Goal: Use online tool/utility: Utilize a website feature to perform a specific function

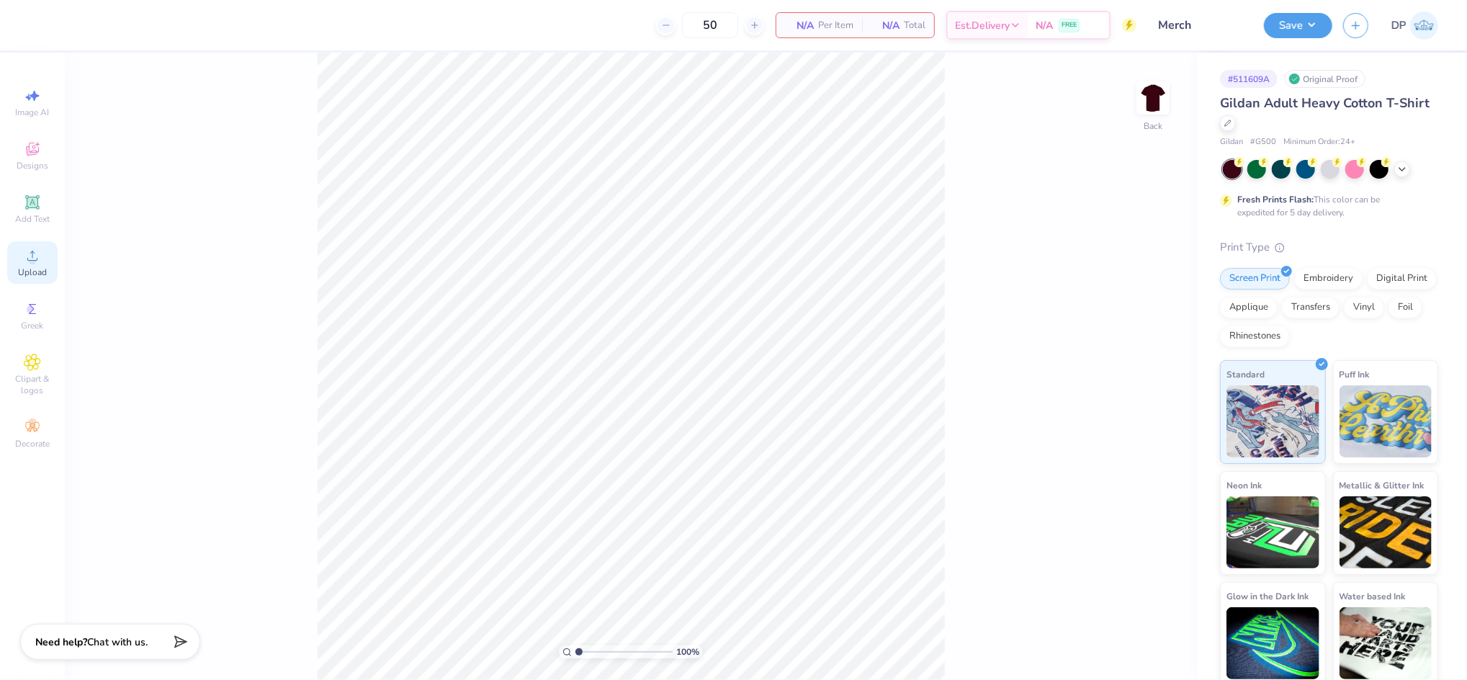
click at [30, 255] on icon at bounding box center [32, 255] width 17 height 17
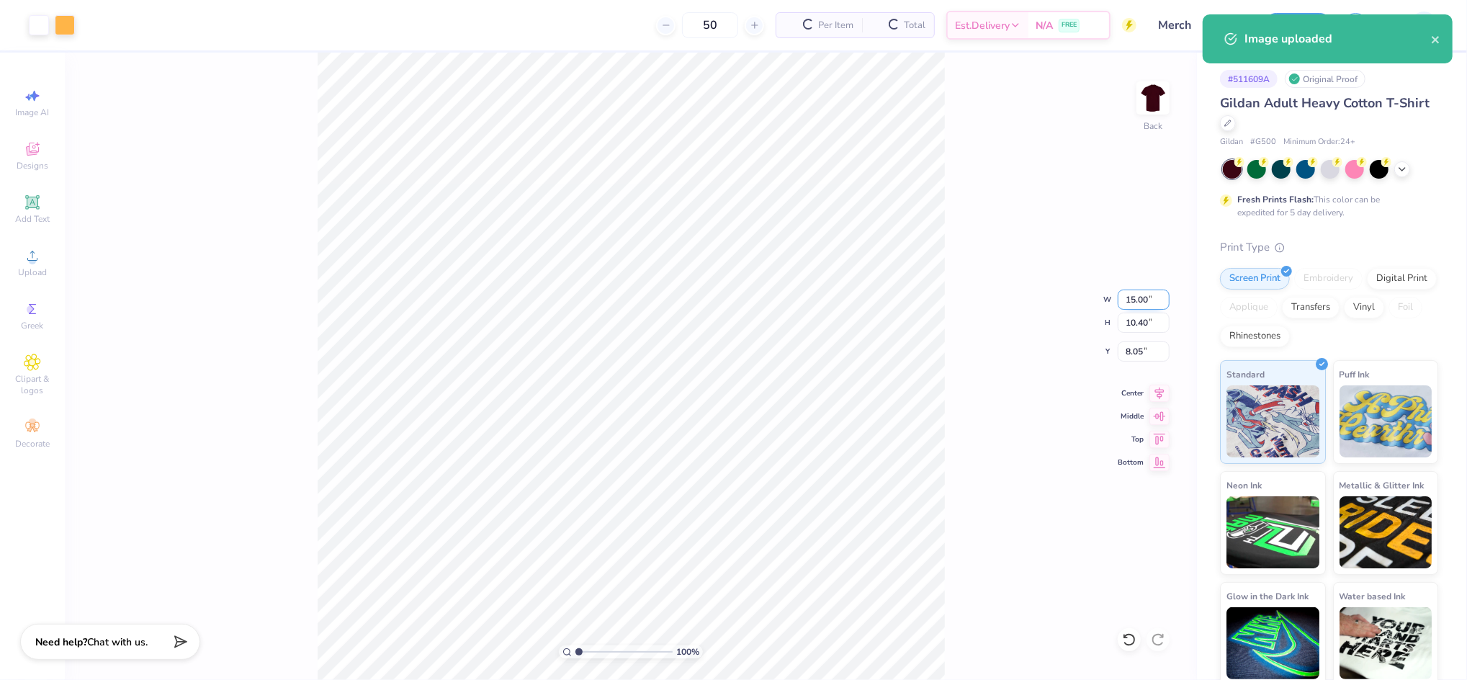
click at [1132, 297] on input "15.00" at bounding box center [1144, 300] width 52 height 20
type input "12.00"
type input "8.32"
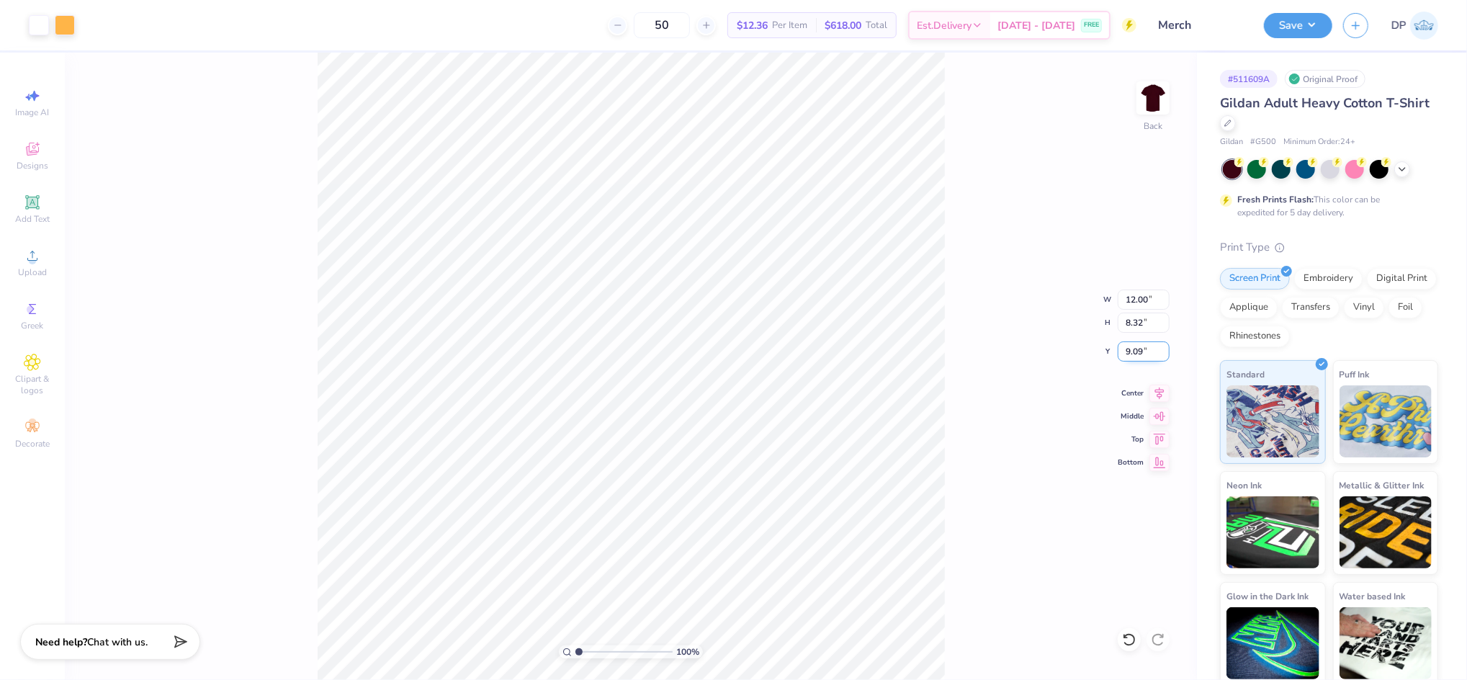
click at [1130, 352] on input "9.09" at bounding box center [1144, 351] width 52 height 20
click at [1129, 352] on input "9.09" at bounding box center [1144, 351] width 52 height 20
type input "2.00"
click at [955, 187] on div "100 % Back W 12.00 12.00 " H 8.32 8.32 " Y 2.00 2.00 " Center Middle Top Bottom" at bounding box center [631, 366] width 1132 height 627
click at [1136, 349] on input "2.08" at bounding box center [1144, 351] width 52 height 20
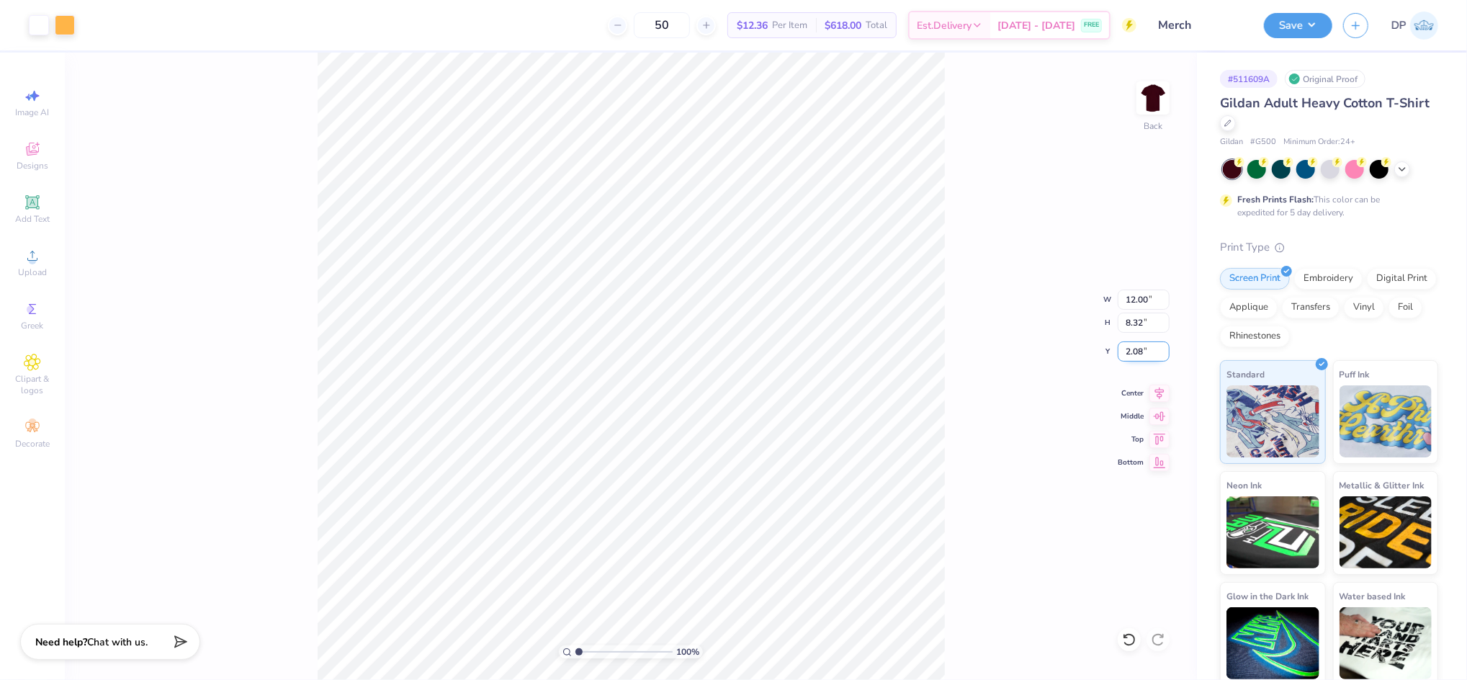
click at [1136, 349] on input "2.08" at bounding box center [1144, 351] width 52 height 20
type input "2.00"
click at [1131, 293] on input "12.00" at bounding box center [1144, 300] width 52 height 20
type input "11.00"
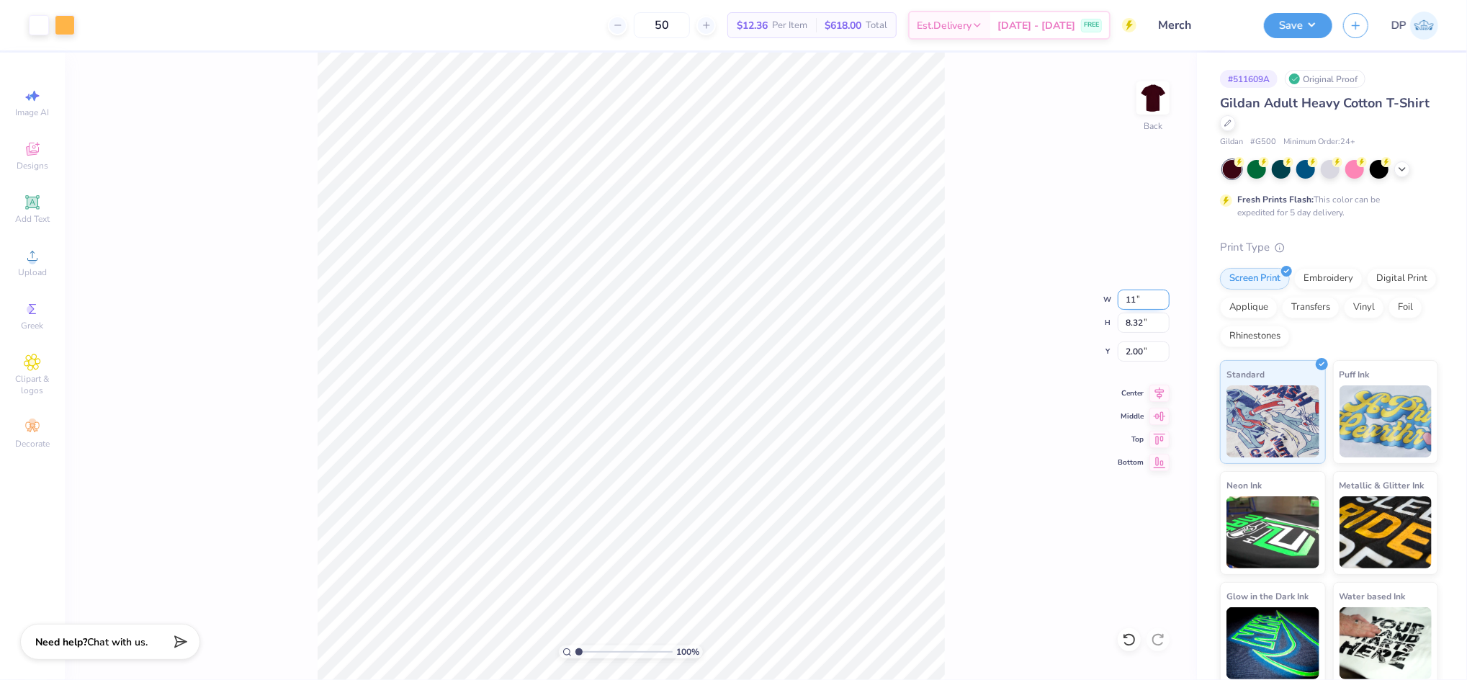
type input "7.62"
click at [1128, 349] on input "2.35" at bounding box center [1144, 351] width 52 height 20
type input "2.00"
type input "1.33"
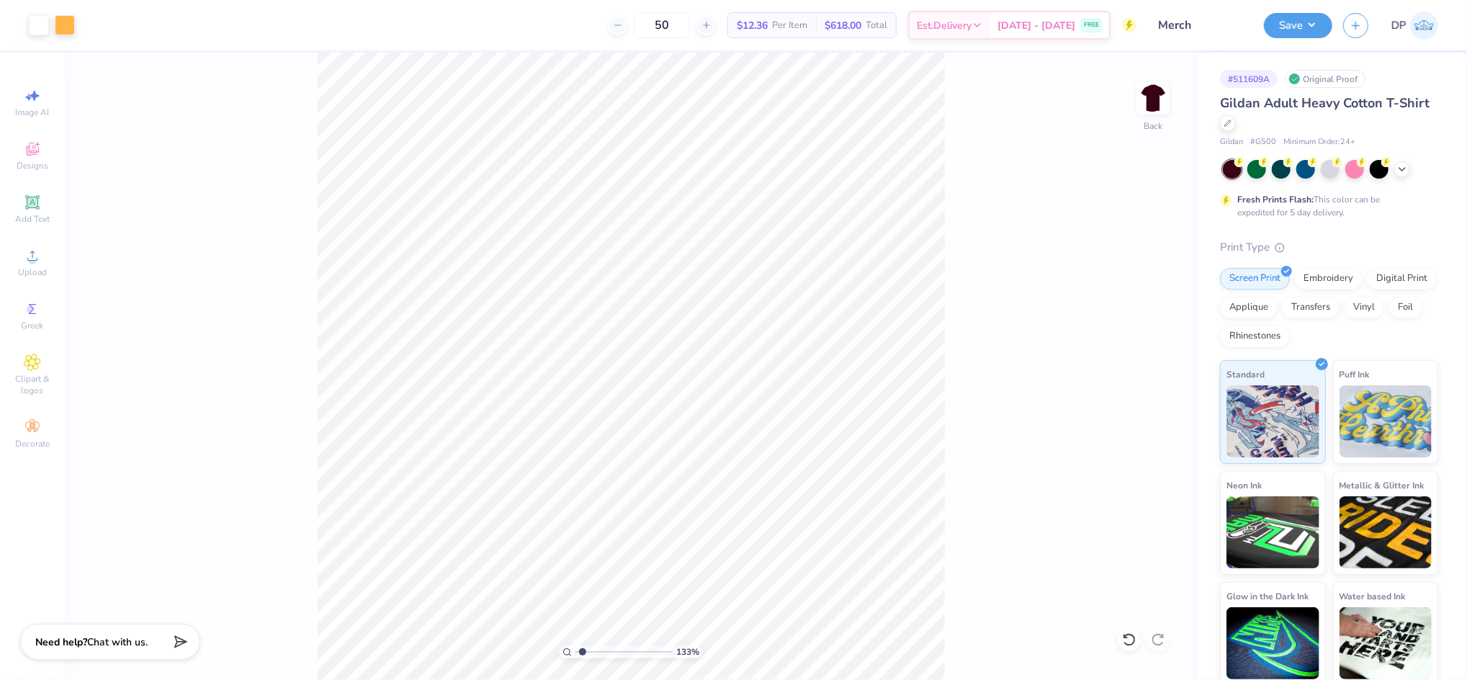
click at [582, 652] on input "range" at bounding box center [624, 651] width 97 height 13
click at [1134, 292] on input "11.00" at bounding box center [1144, 300] width 52 height 20
type input "10.50"
type input "7.28"
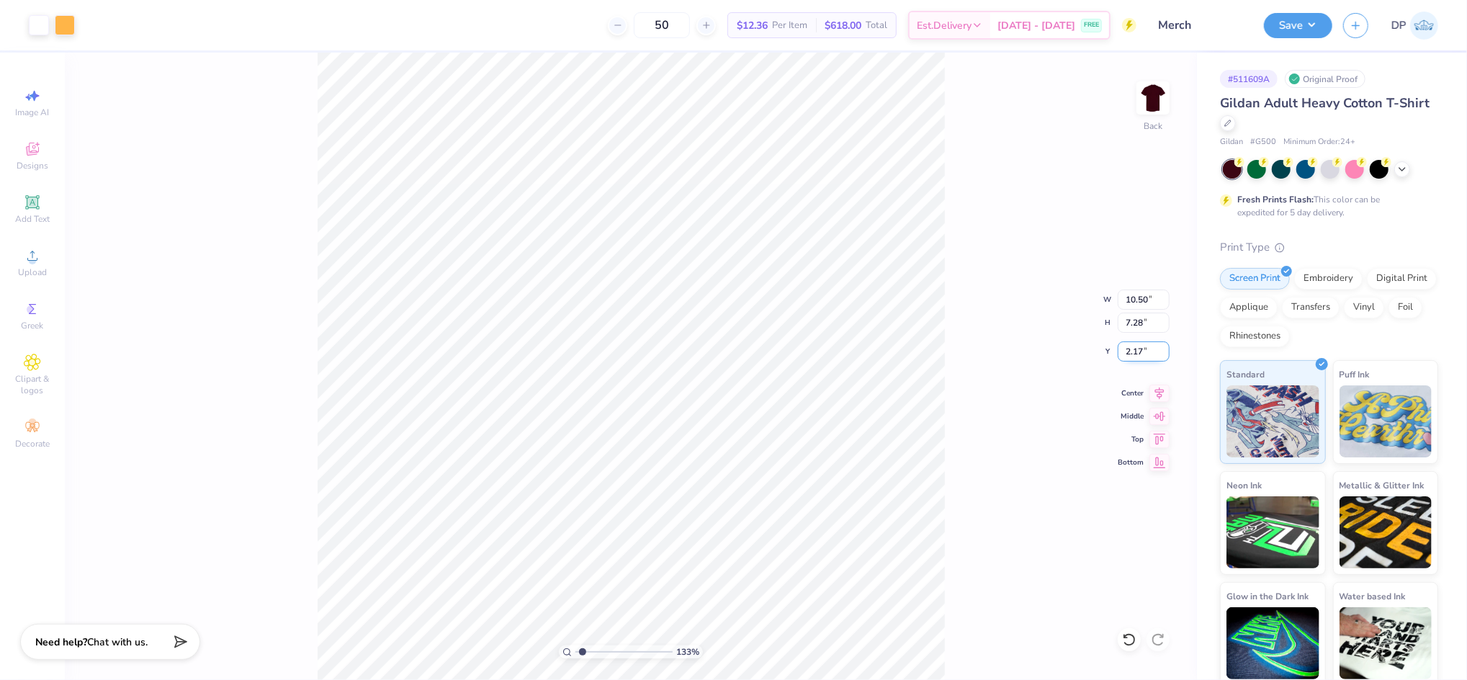
click at [1135, 359] on input "2.17" at bounding box center [1144, 351] width 52 height 20
click at [1139, 349] on input "2.17" at bounding box center [1144, 351] width 52 height 20
type input "3"
type input "2.00"
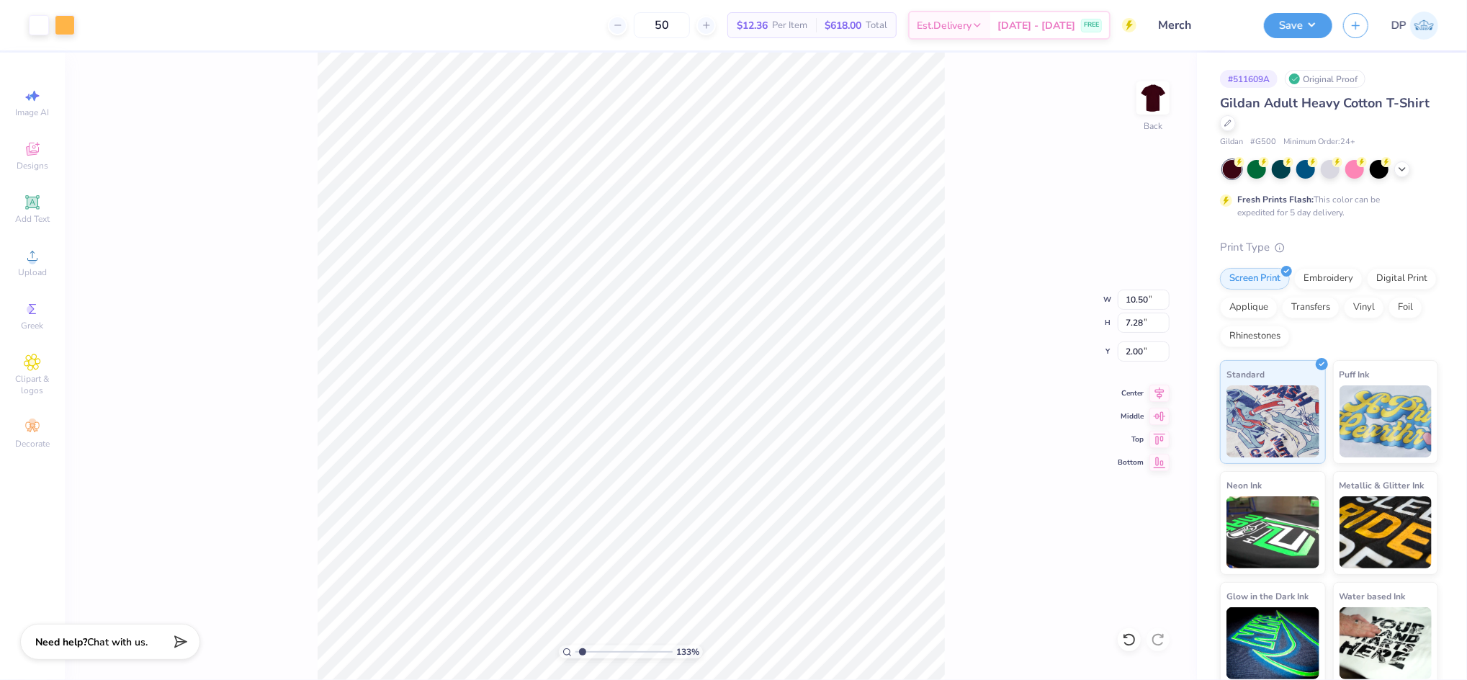
click at [965, 410] on div "133 % Back W 10.50 10.50 " H 7.28 7.28 " Y 2.00 2.00 " Center Middle Top Bottom" at bounding box center [631, 366] width 1132 height 627
drag, startPoint x: 579, startPoint y: 646, endPoint x: 589, endPoint y: 649, distance: 10.5
type input "2.04"
click at [589, 649] on input "range" at bounding box center [624, 651] width 97 height 13
drag, startPoint x: 29, startPoint y: 209, endPoint x: 170, endPoint y: 243, distance: 145.2
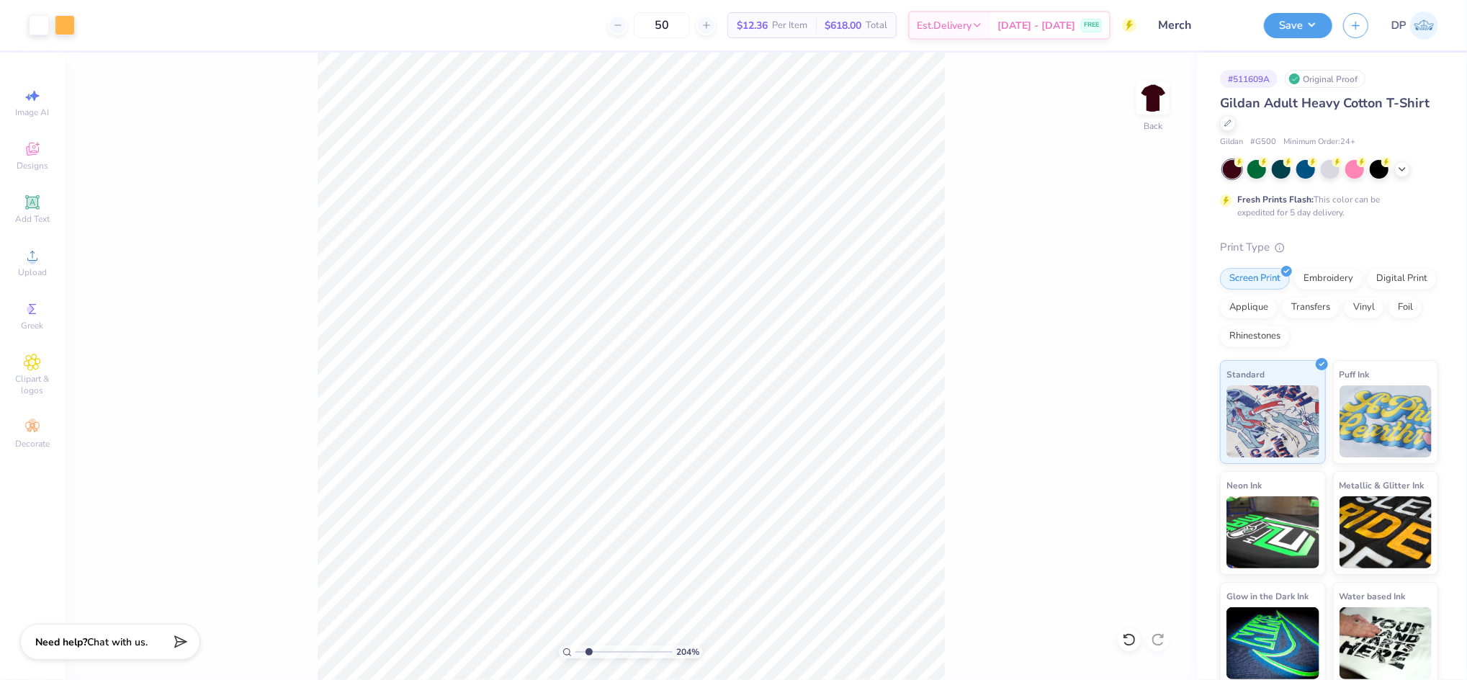
click at [28, 209] on icon at bounding box center [32, 202] width 17 height 17
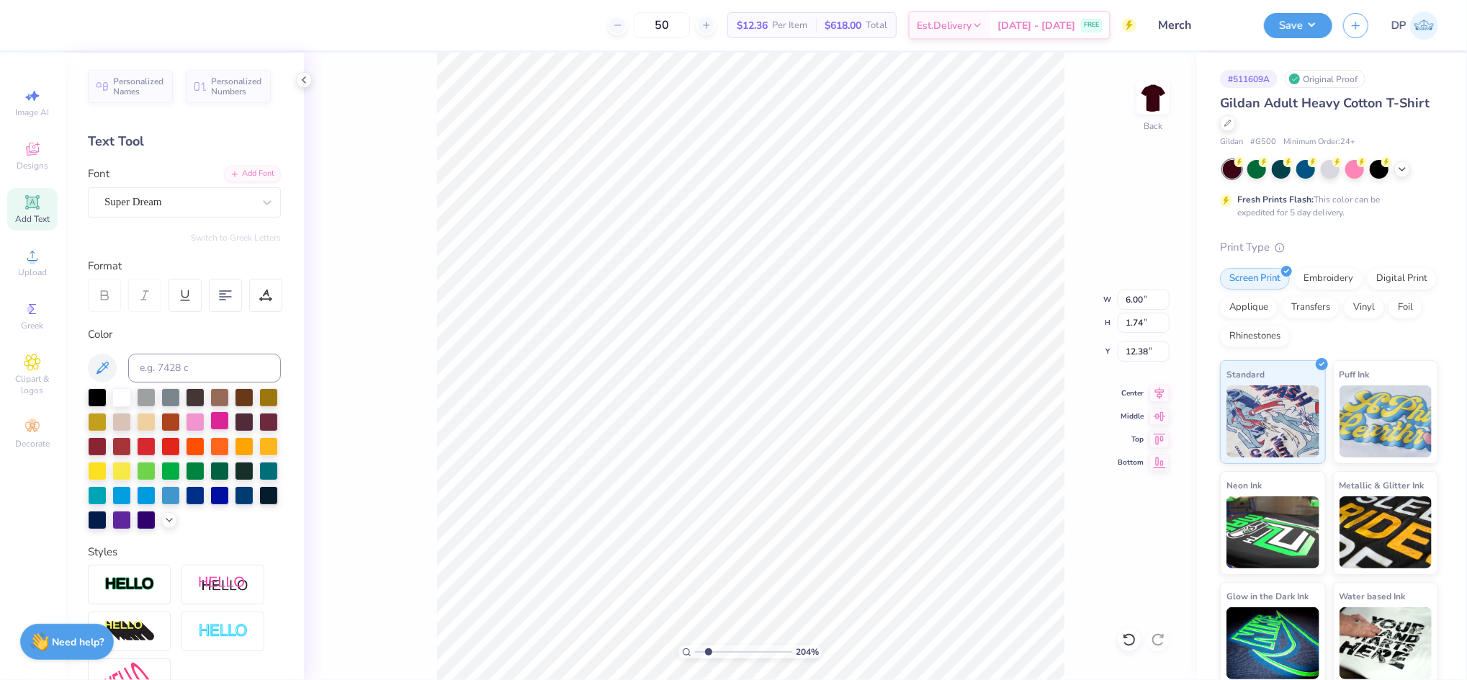
click at [229, 416] on div at bounding box center [219, 420] width 19 height 19
type input "2.65"
type input "0.77"
type input "11.85"
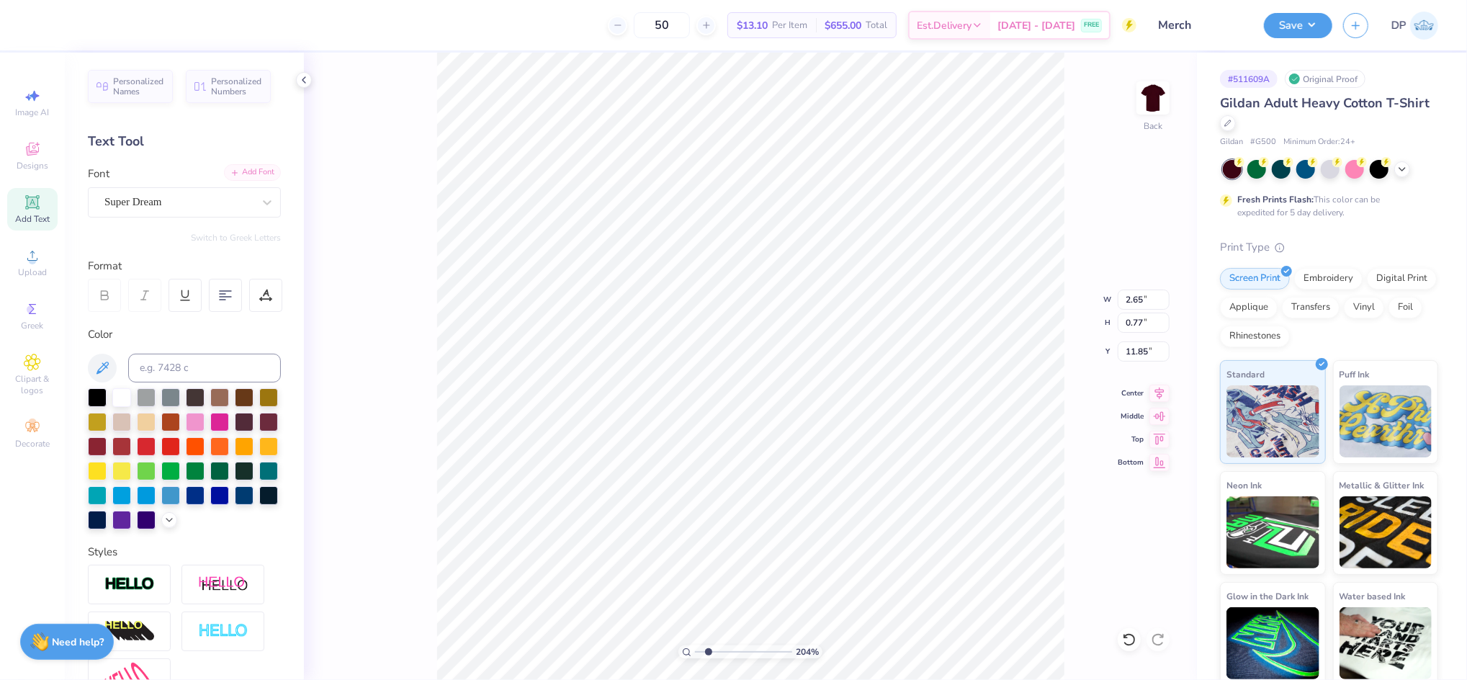
type textarea "20"
click at [229, 170] on div "Add Font" at bounding box center [252, 172] width 57 height 17
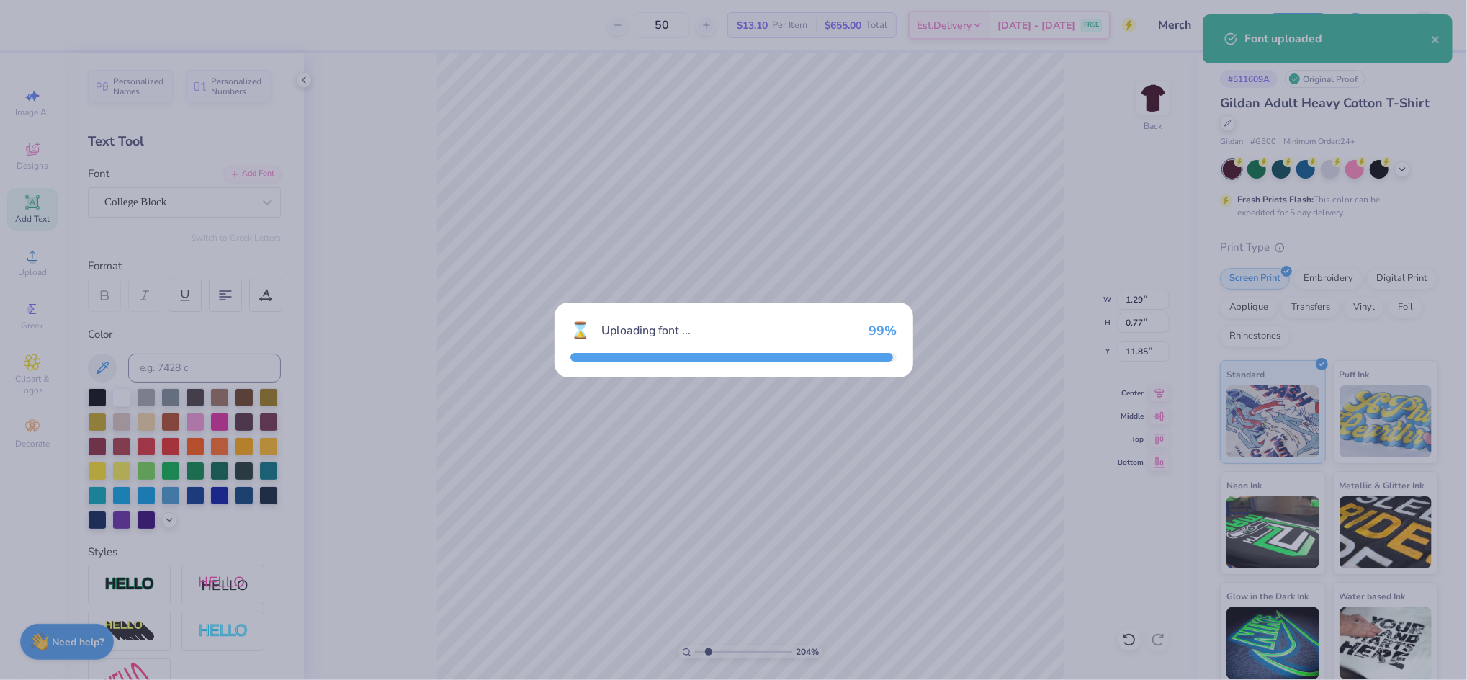
type input "1.01"
type input "0.86"
type input "11.81"
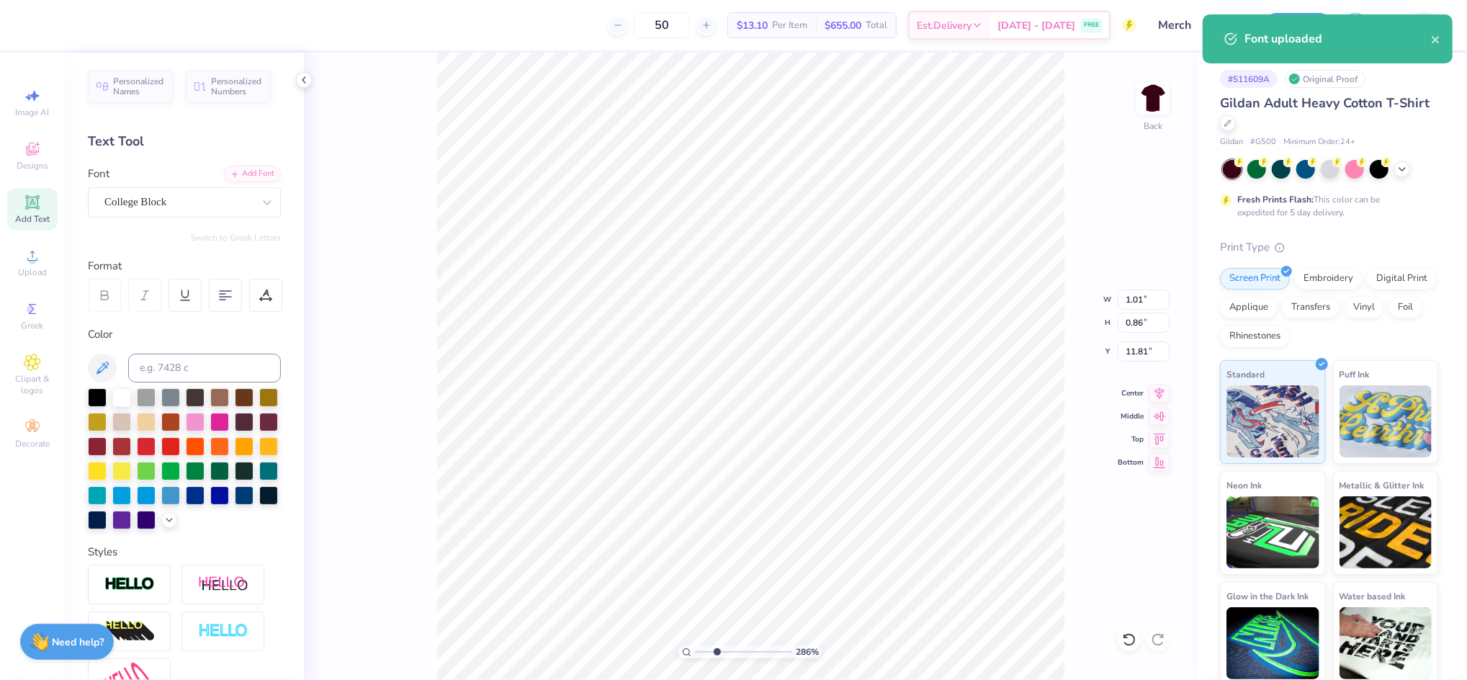
drag, startPoint x: 707, startPoint y: 650, endPoint x: 717, endPoint y: 652, distance: 10.2
type input "2.86"
click at [717, 652] on input "range" at bounding box center [743, 651] width 97 height 13
type input "7.28"
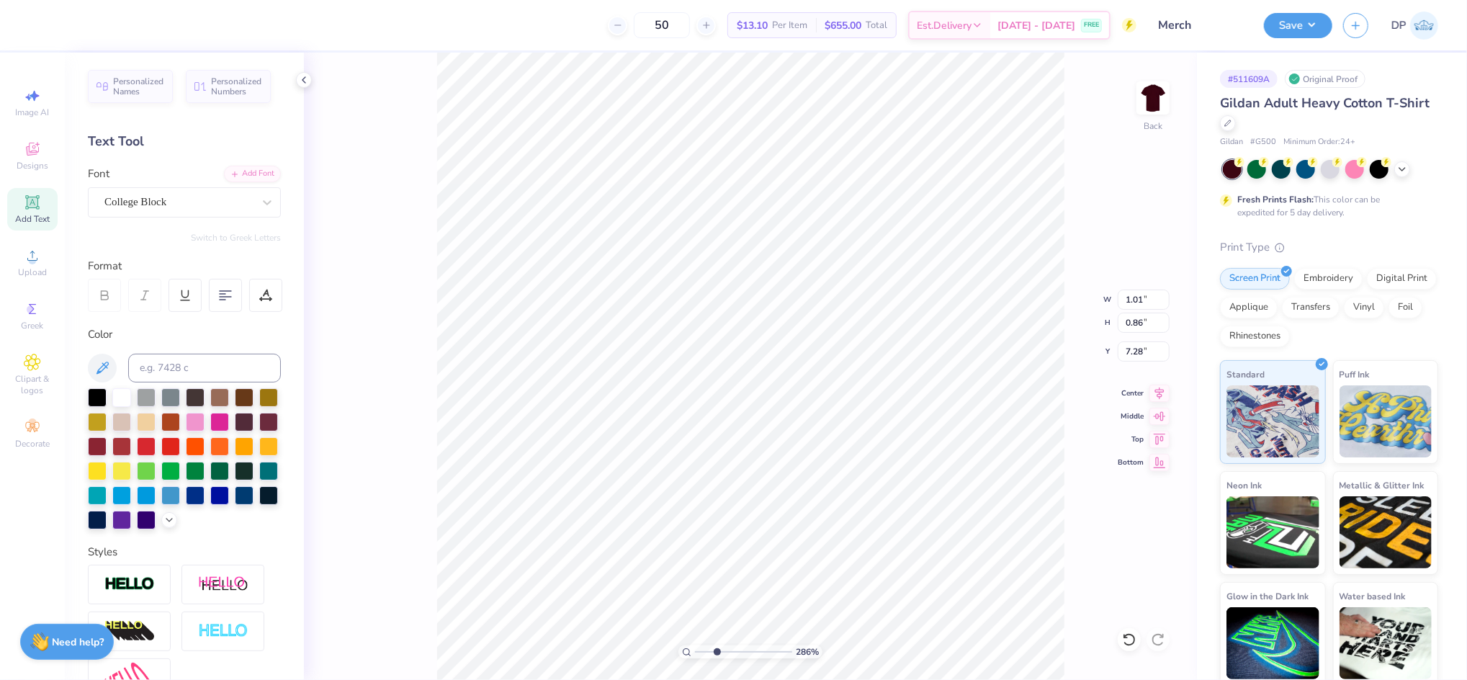
type input "0.88"
type input "0.75"
click at [263, 299] on icon at bounding box center [265, 299] width 11 height 0
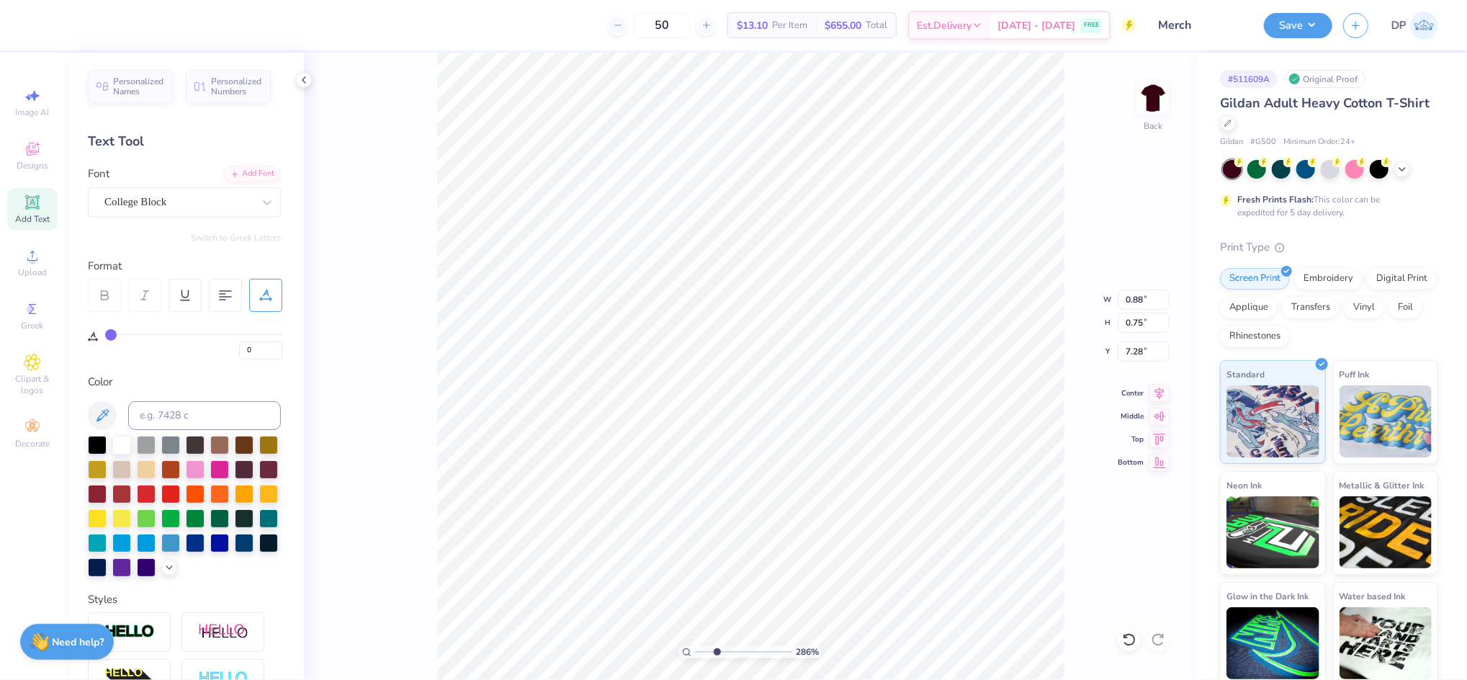
type input "2"
type input "3"
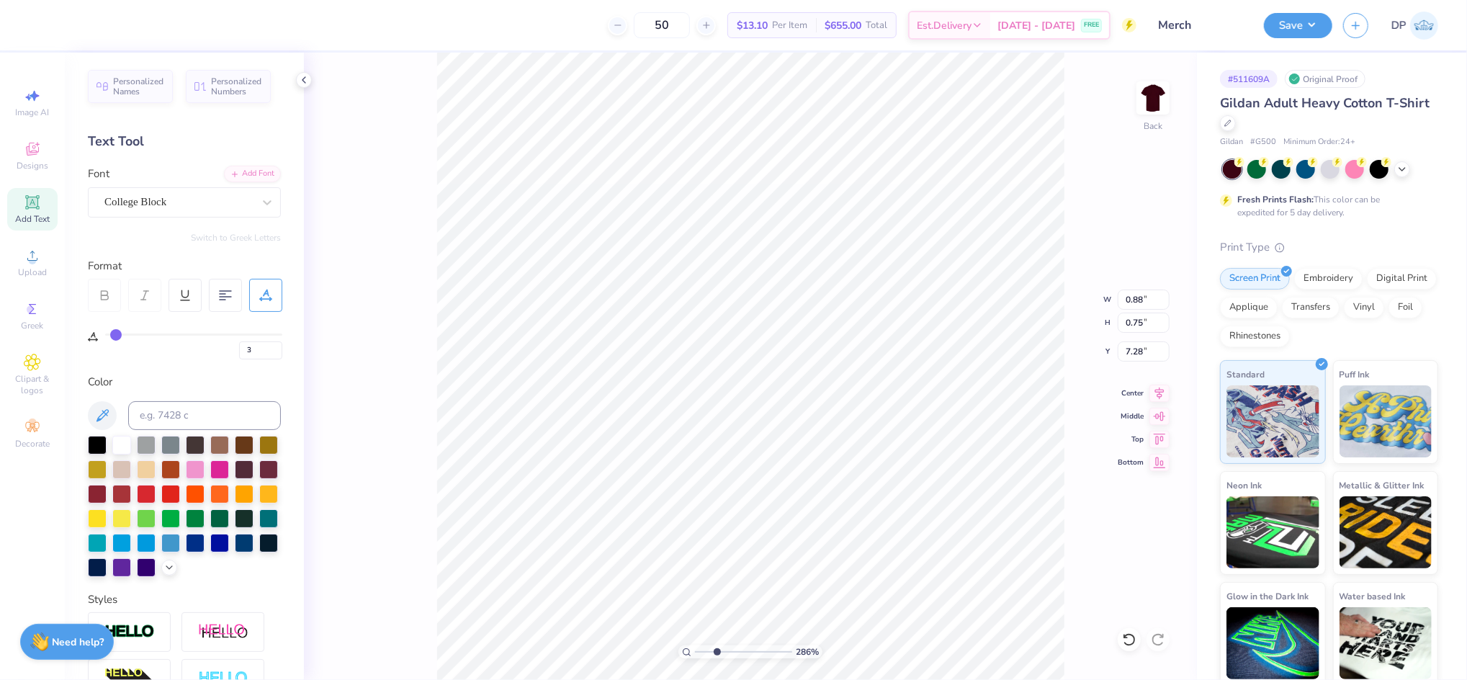
click at [116, 333] on input "range" at bounding box center [193, 334] width 177 height 2
type input "0.96"
type input "0.79"
type input "7.24"
type input "0.91"
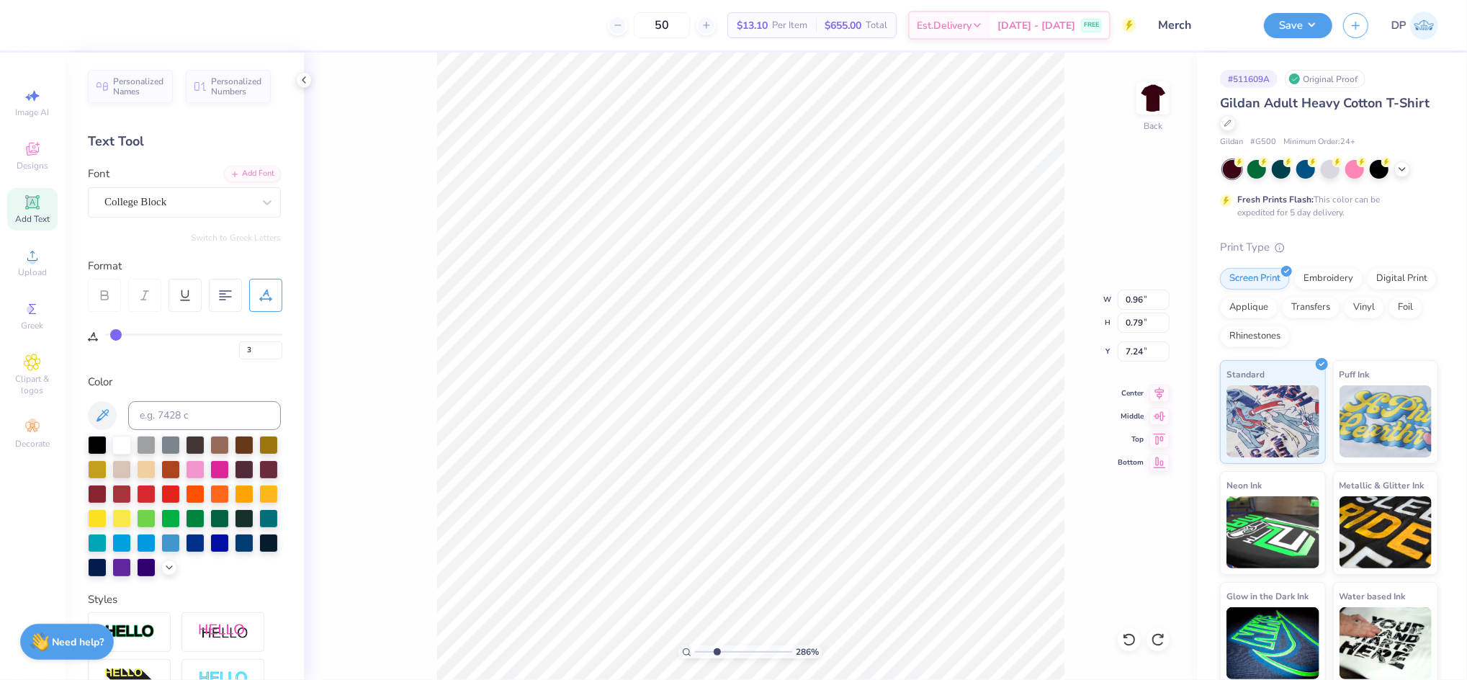
type input "0.75"
type input "7.28"
type input "5"
type input "6"
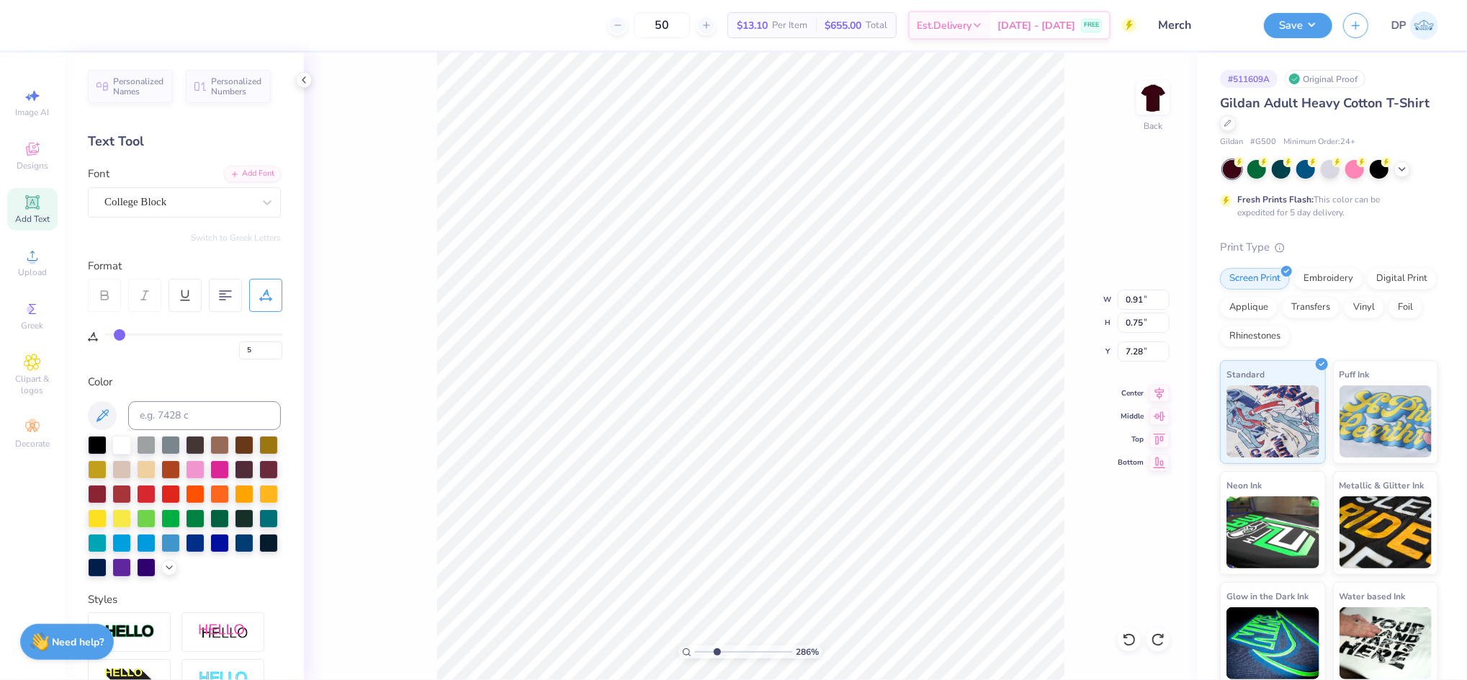
type input "6"
type input "7"
click at [122, 336] on input "range" at bounding box center [193, 334] width 177 height 2
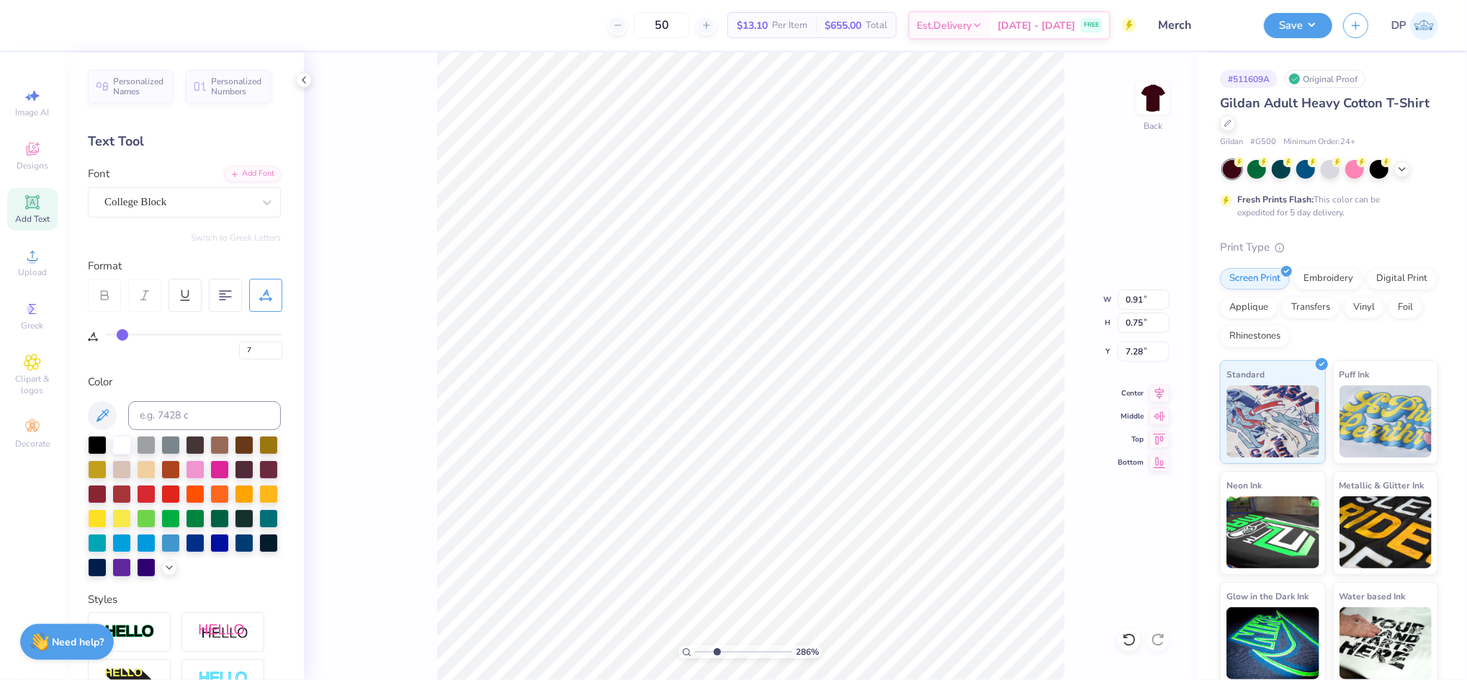
type input "0.95"
type input "6"
type input "7"
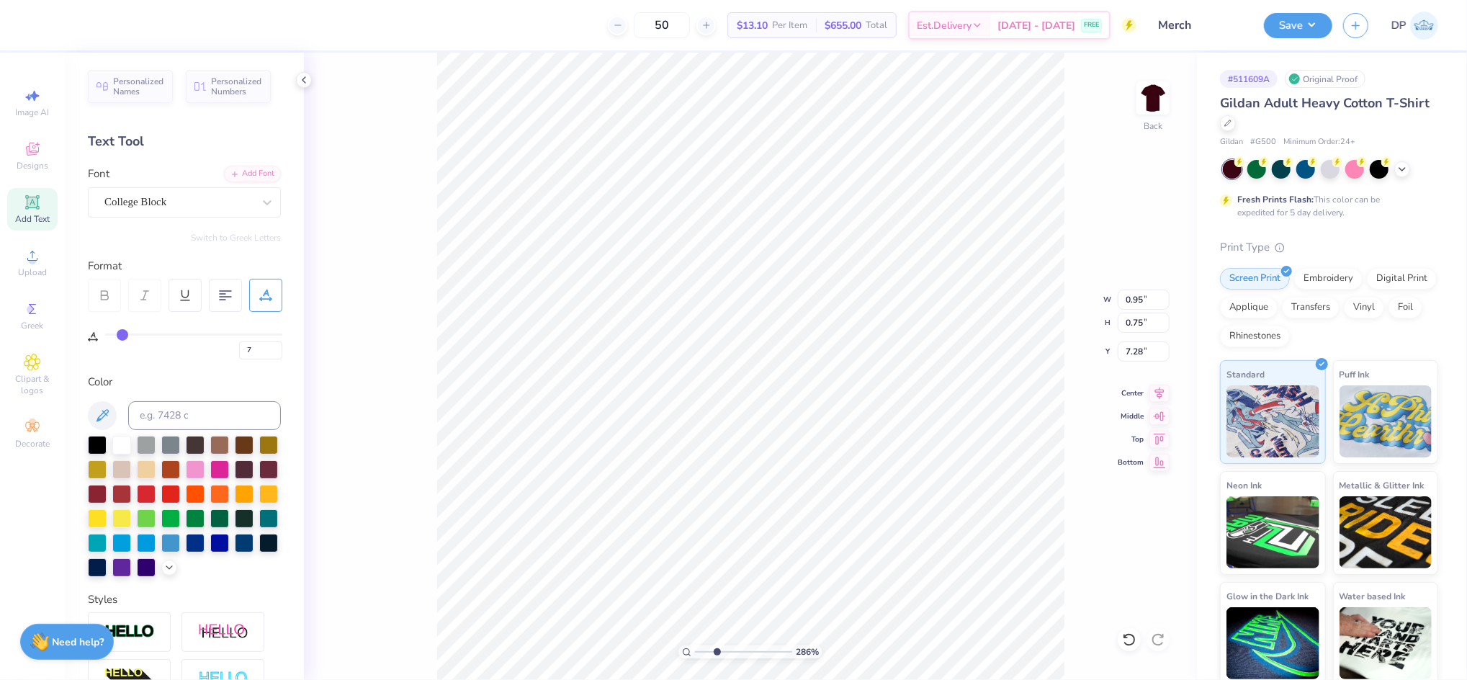
type input "8"
click at [123, 336] on input "range" at bounding box center [193, 334] width 177 height 2
type input "0.96"
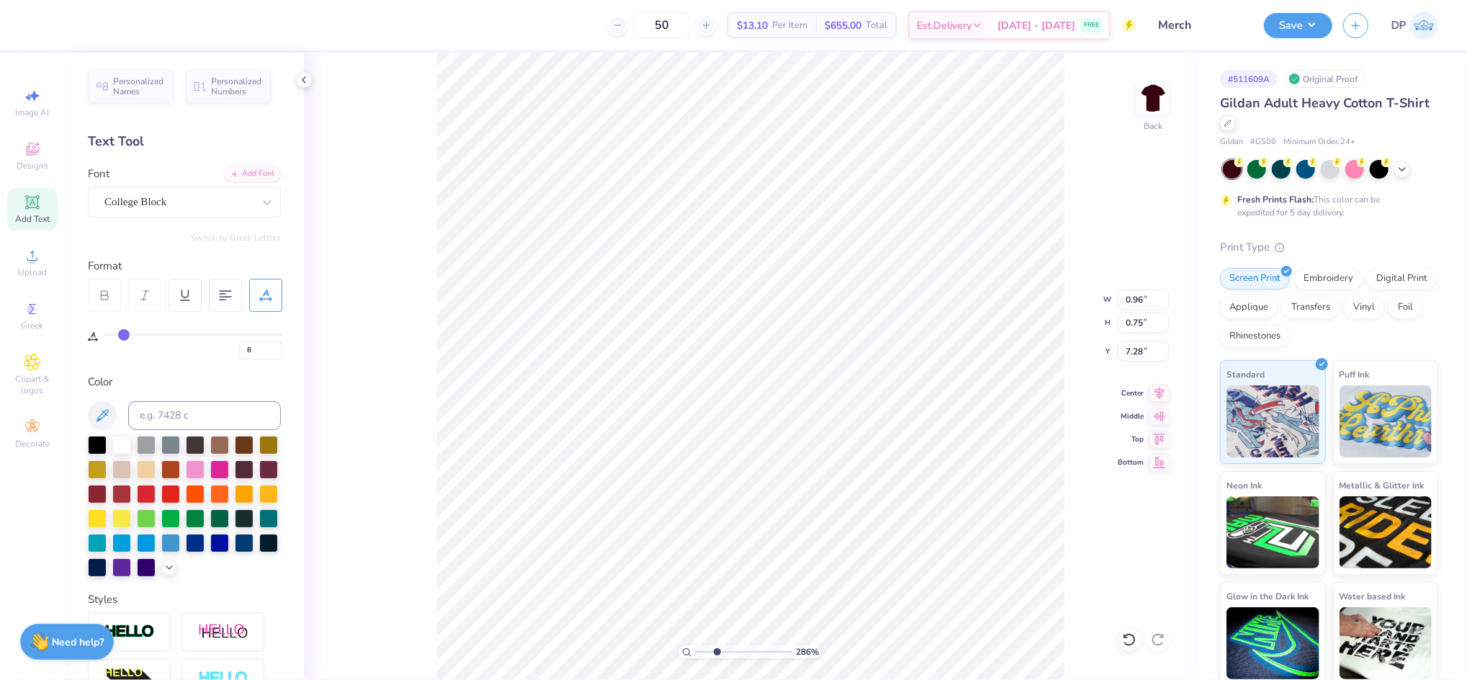
type textarea "25"
type input "2.39"
click at [712, 658] on input "range" at bounding box center [743, 651] width 97 height 13
click at [16, 204] on div "Add Text" at bounding box center [32, 209] width 50 height 42
type input "0"
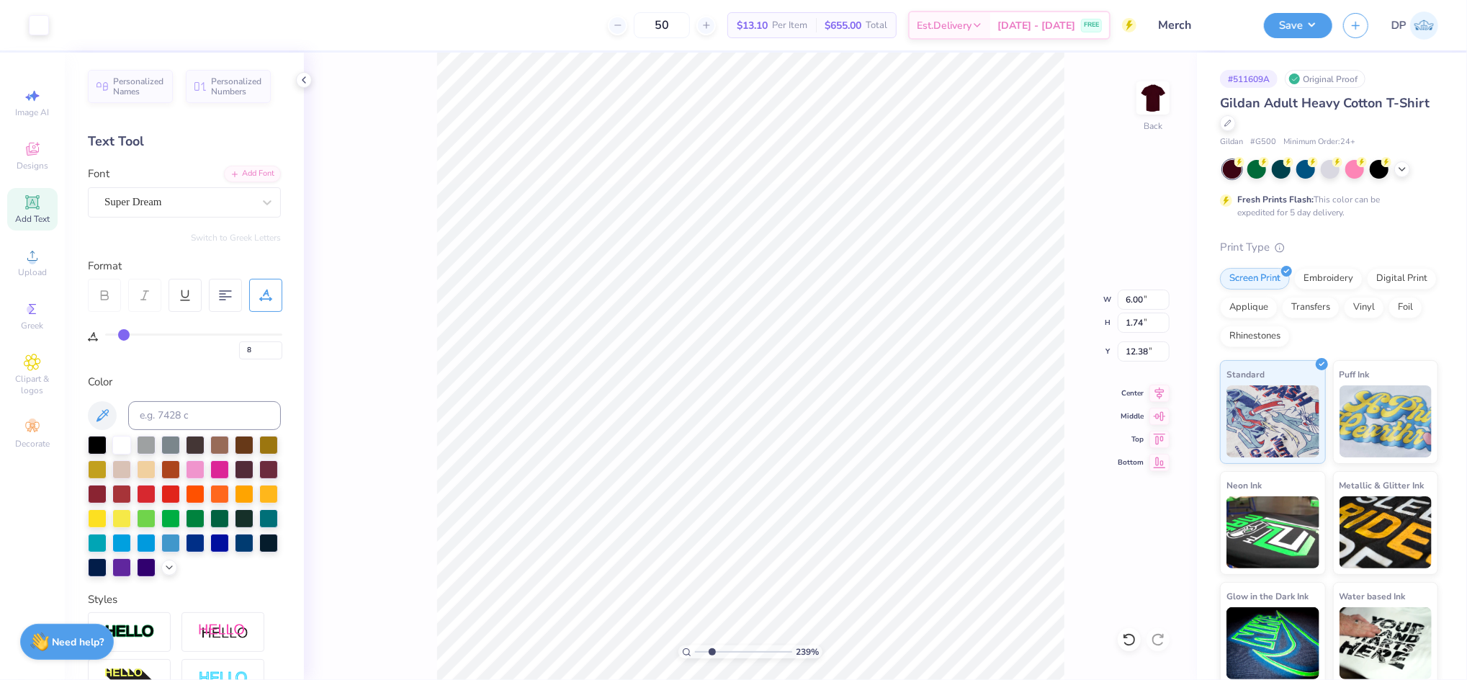
type input "0"
click at [229, 465] on div at bounding box center [219, 468] width 19 height 19
type input "2.25"
type input "0.65"
type input "1.72"
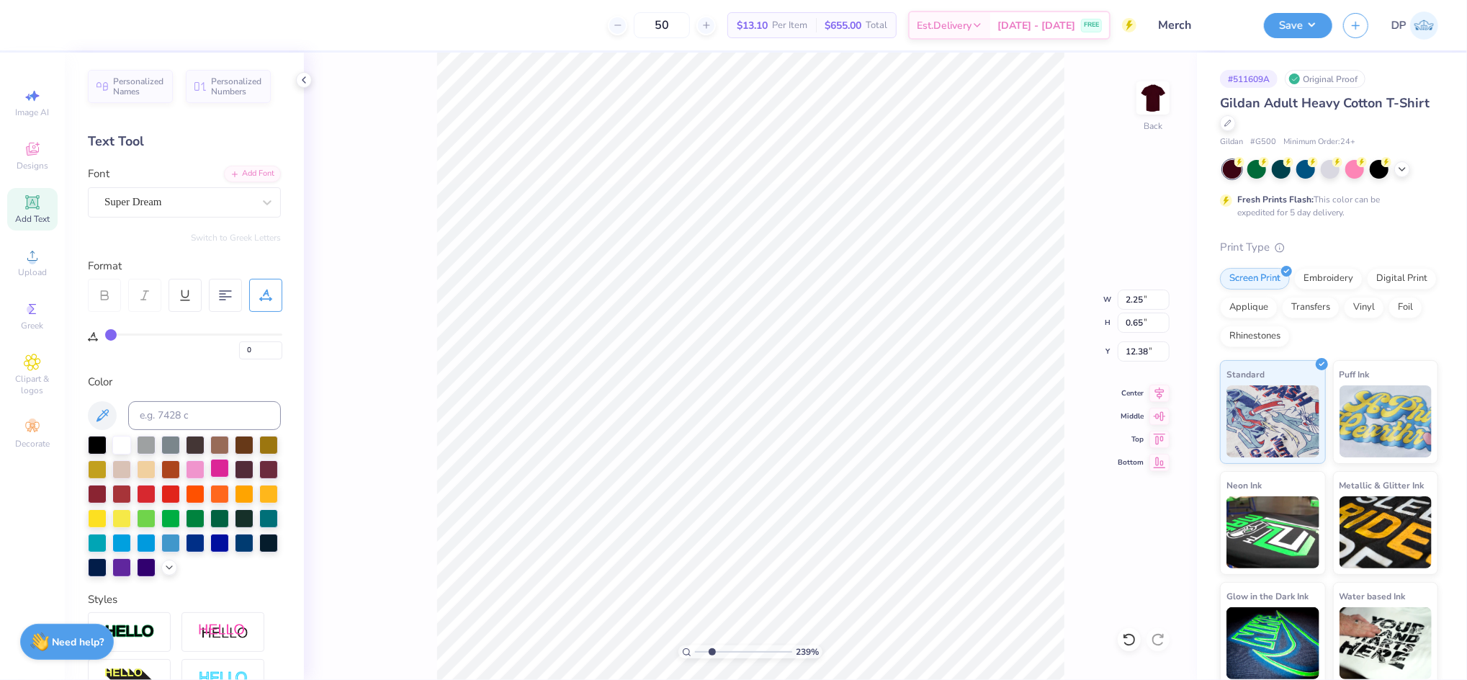
type input "0.50"
type textarea "at the [GEOGRAPHIC_DATA][US_STATE]"
type input "11.29"
type input "7.39"
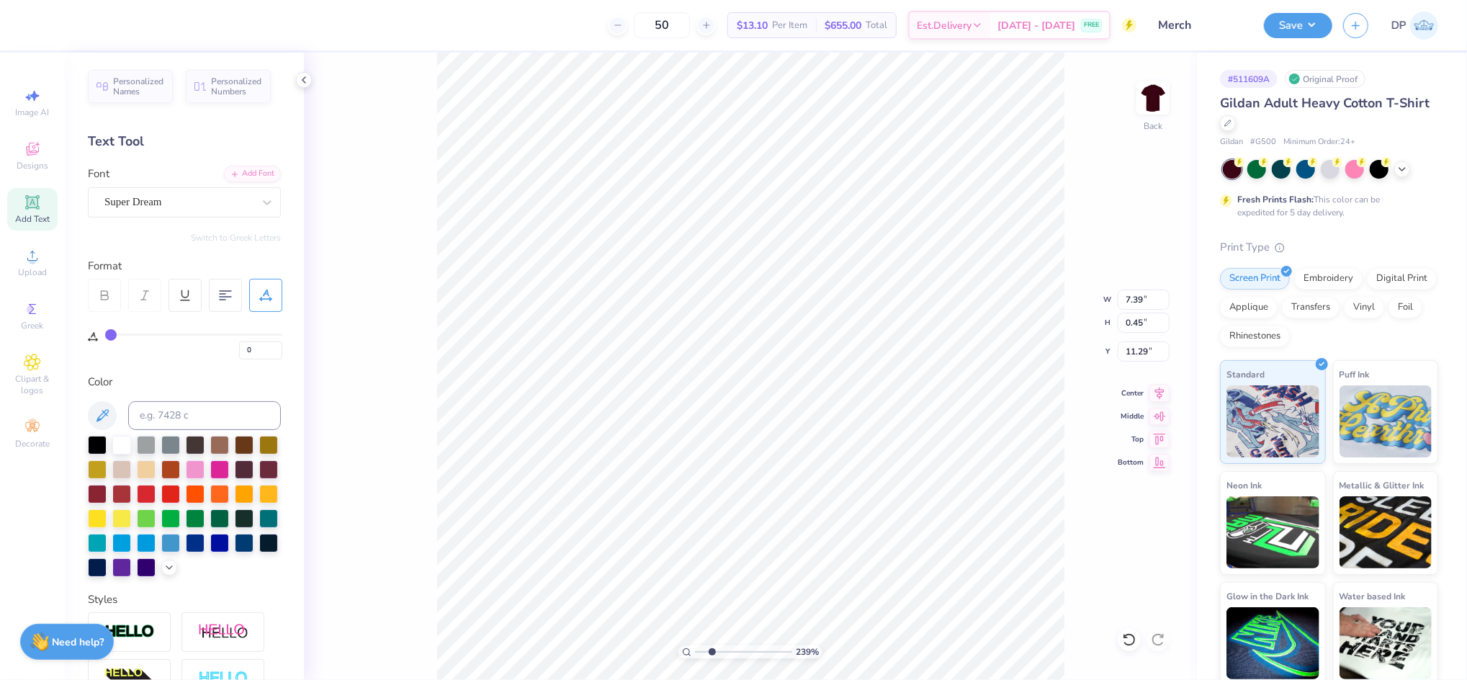
type input "0.45"
click at [264, 173] on div "Add Font" at bounding box center [252, 172] width 57 height 17
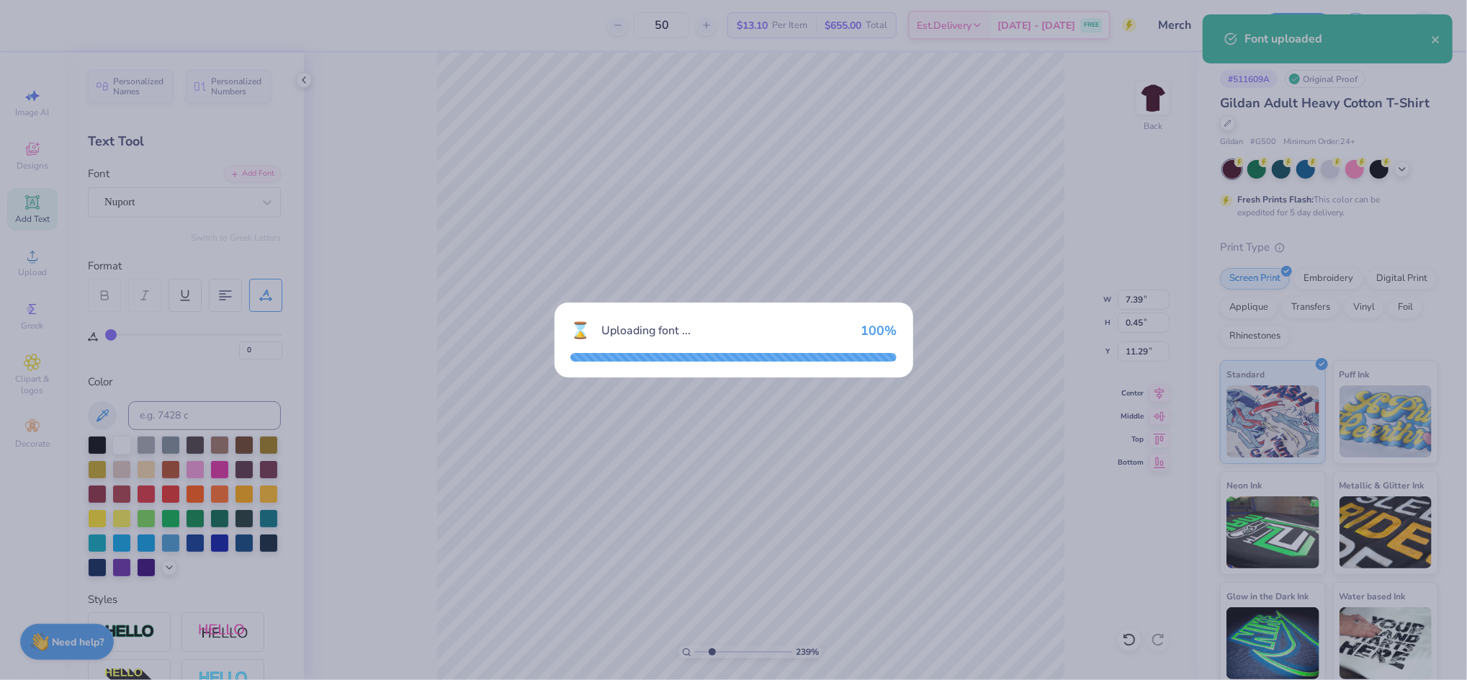
type input "8.01"
type input "0.37"
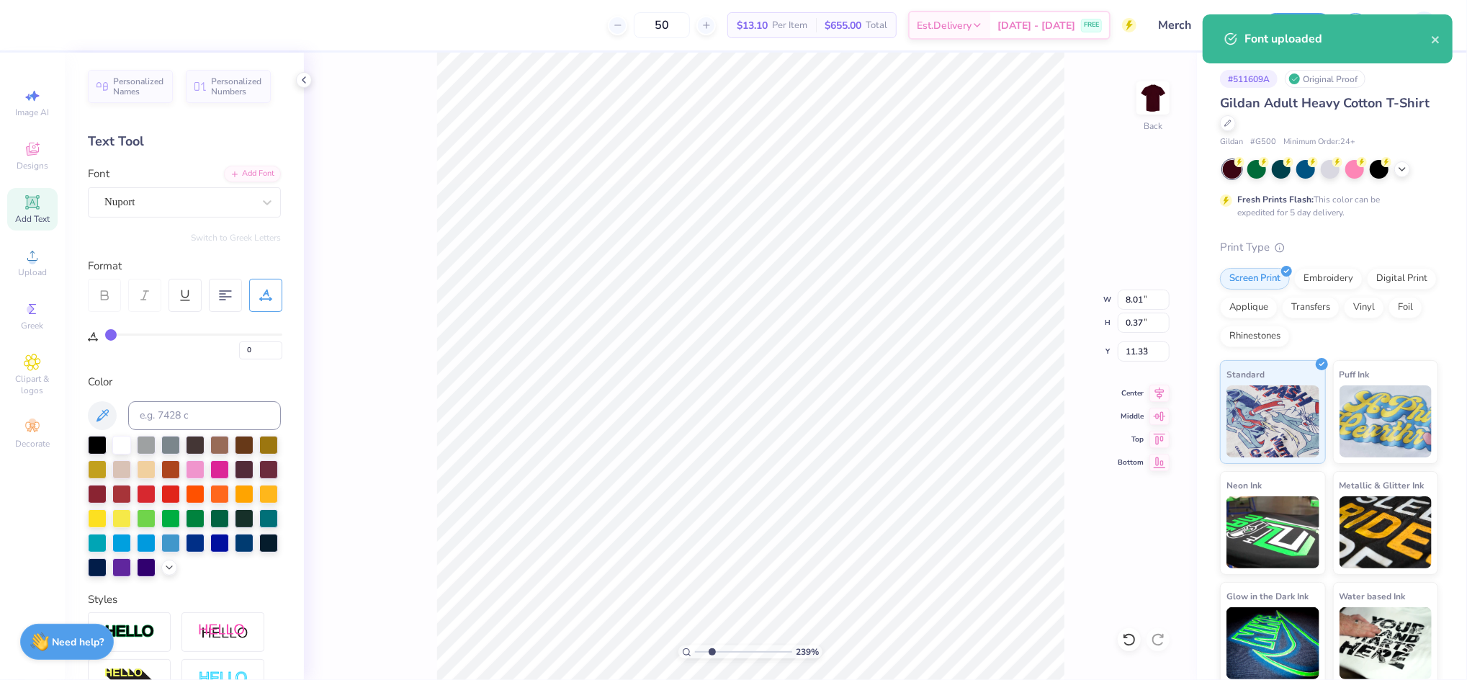
type input "8.45"
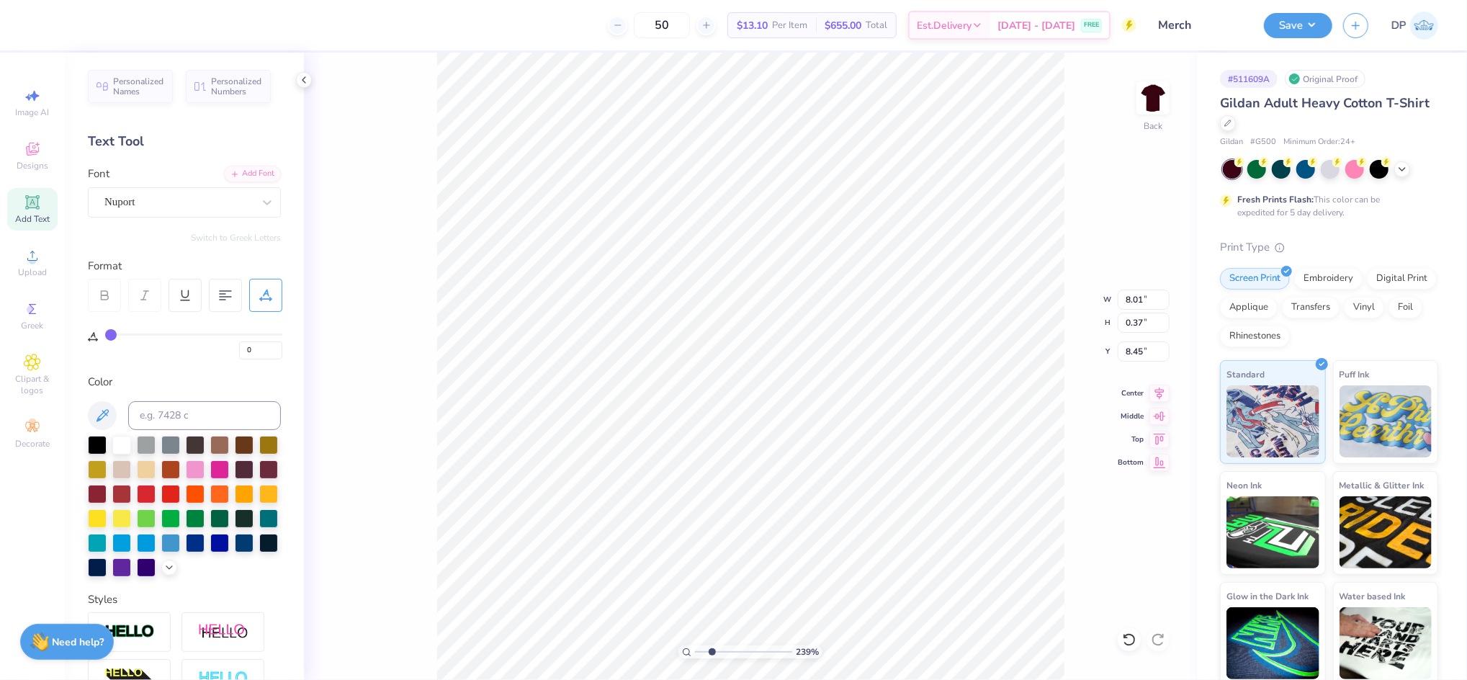
type input "7.36"
type input "0.34"
type input "7.30"
type input "0.33"
type input "7.24"
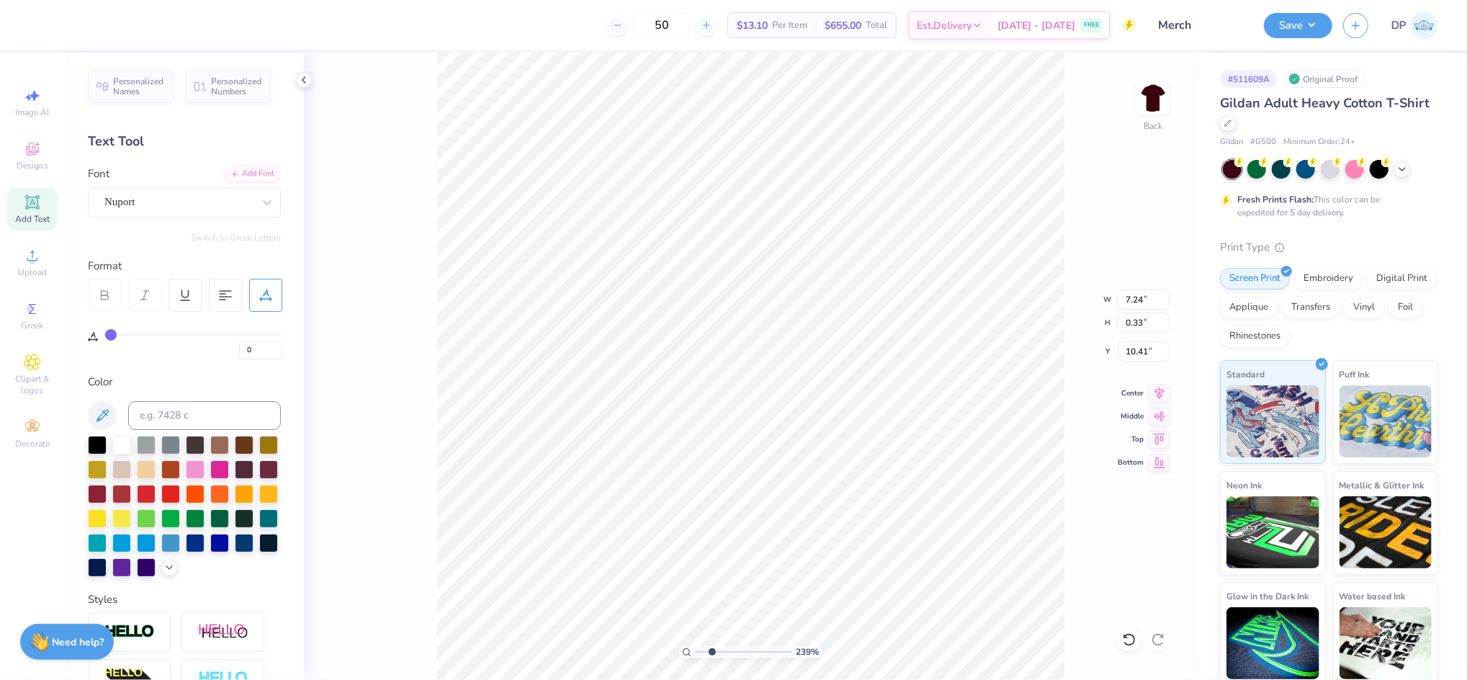
type input "10.41"
type textarea "at t of [US_STATE]"
paste textarea "Twin Cities"
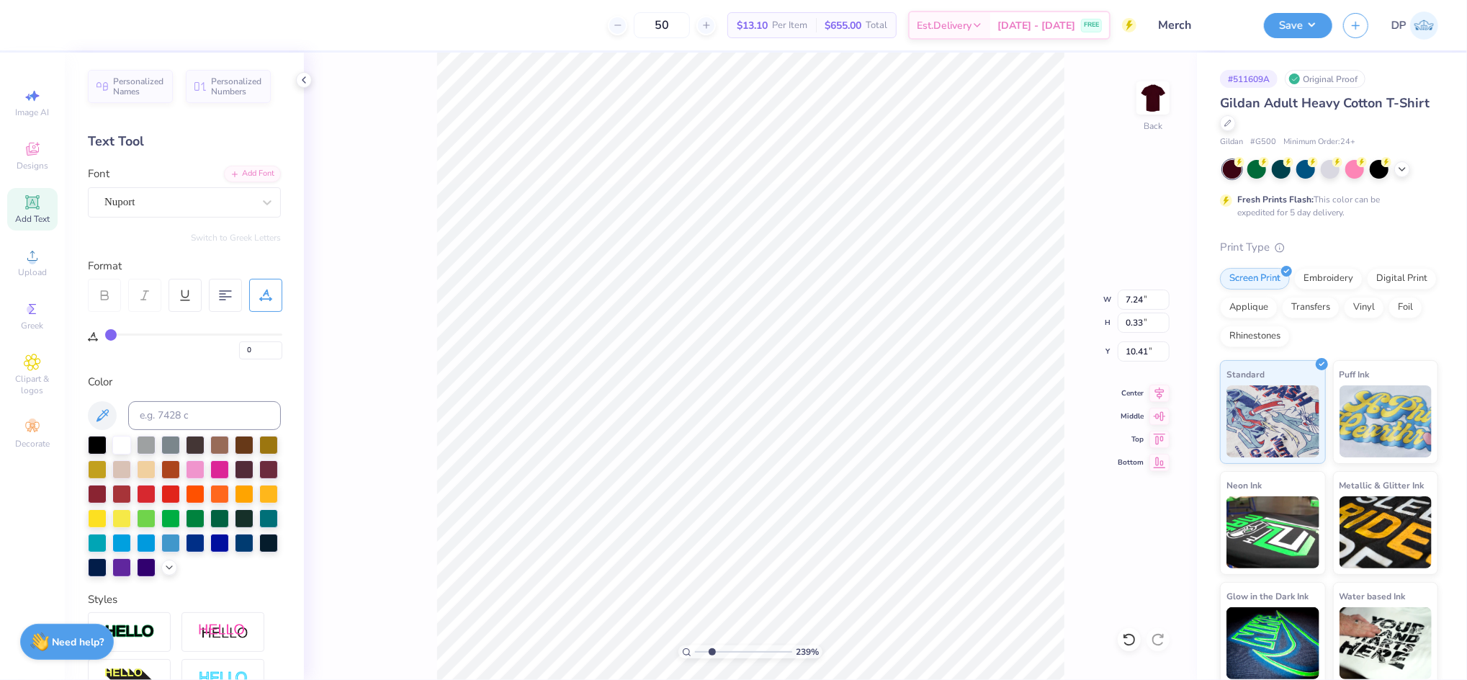
type textarea "Twin Cities"
type input "8.95"
type input "7.24"
type input "0.84"
type input "8.44"
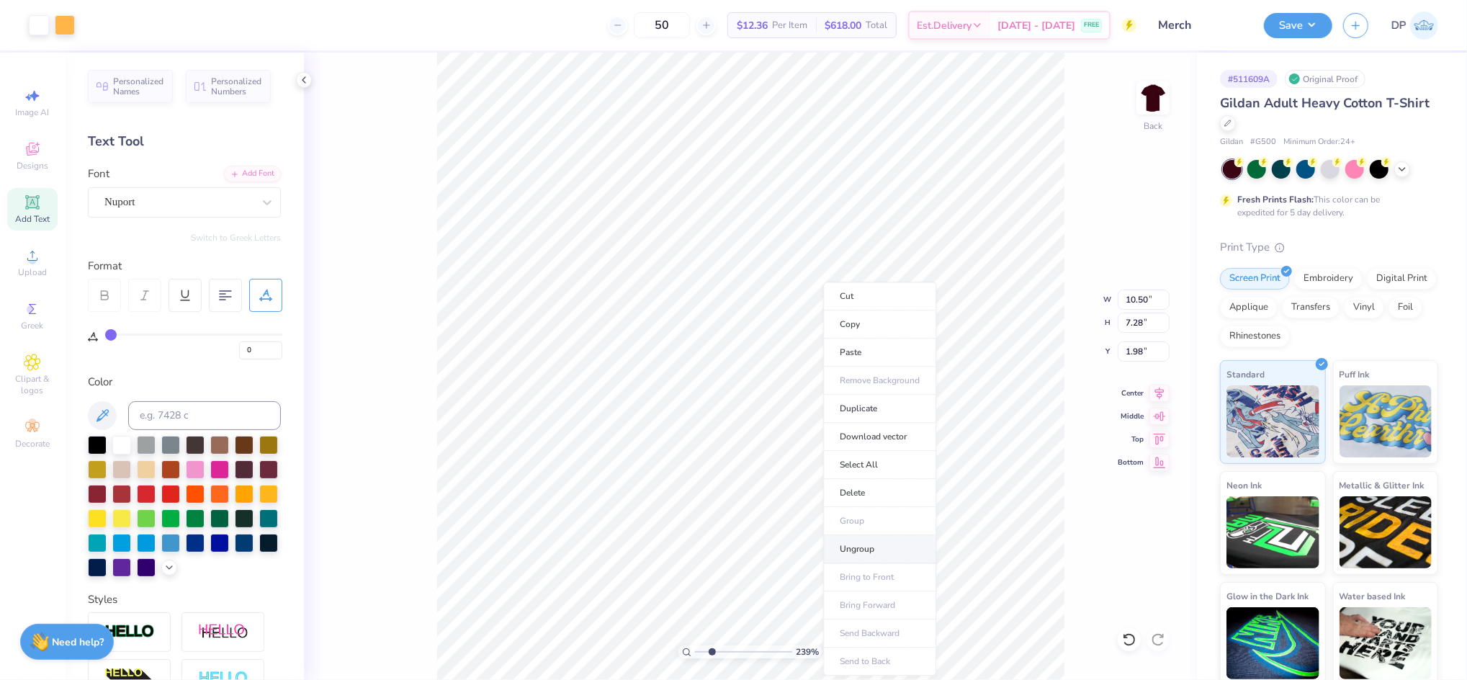
click at [866, 550] on li "Ungroup" at bounding box center [879, 549] width 113 height 28
click at [812, 520] on li "Group" at bounding box center [814, 521] width 113 height 28
type input "10.36"
type input "2.00"
type input "7.28"
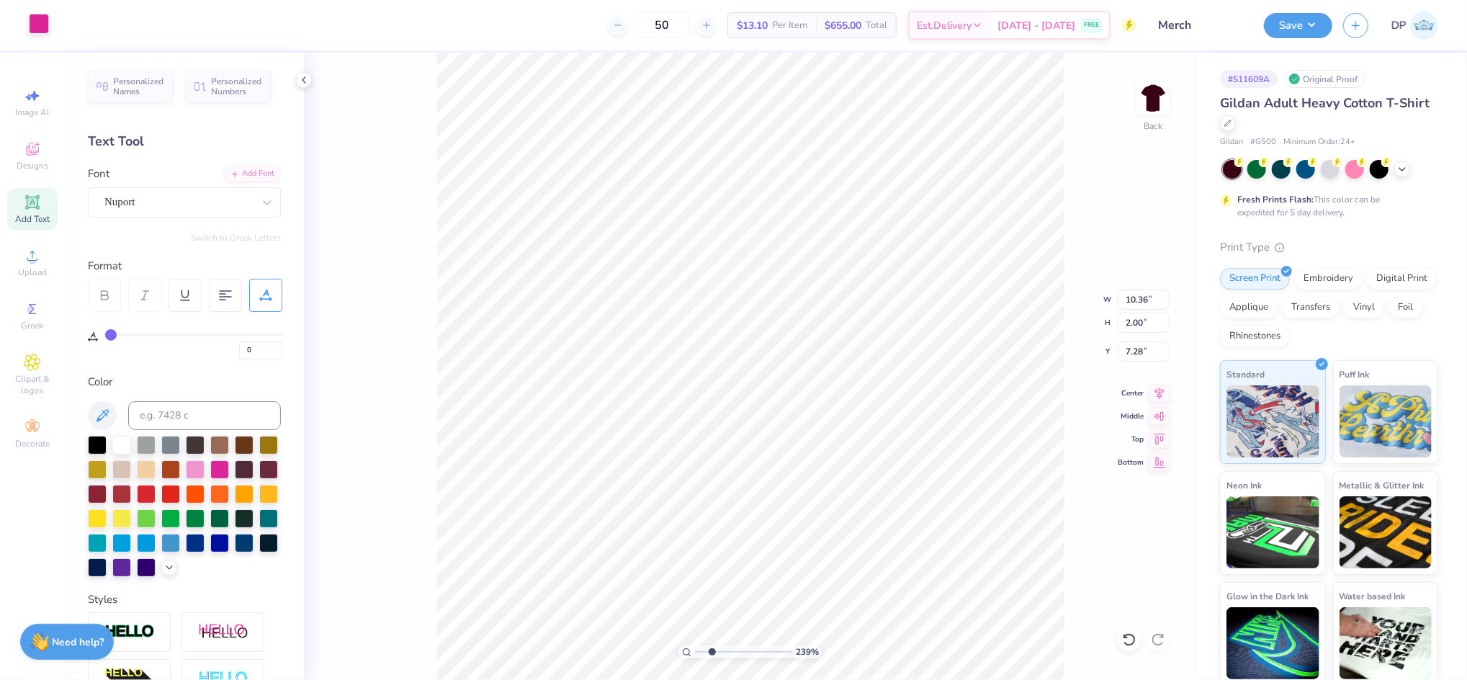
click at [40, 29] on div at bounding box center [39, 24] width 20 height 20
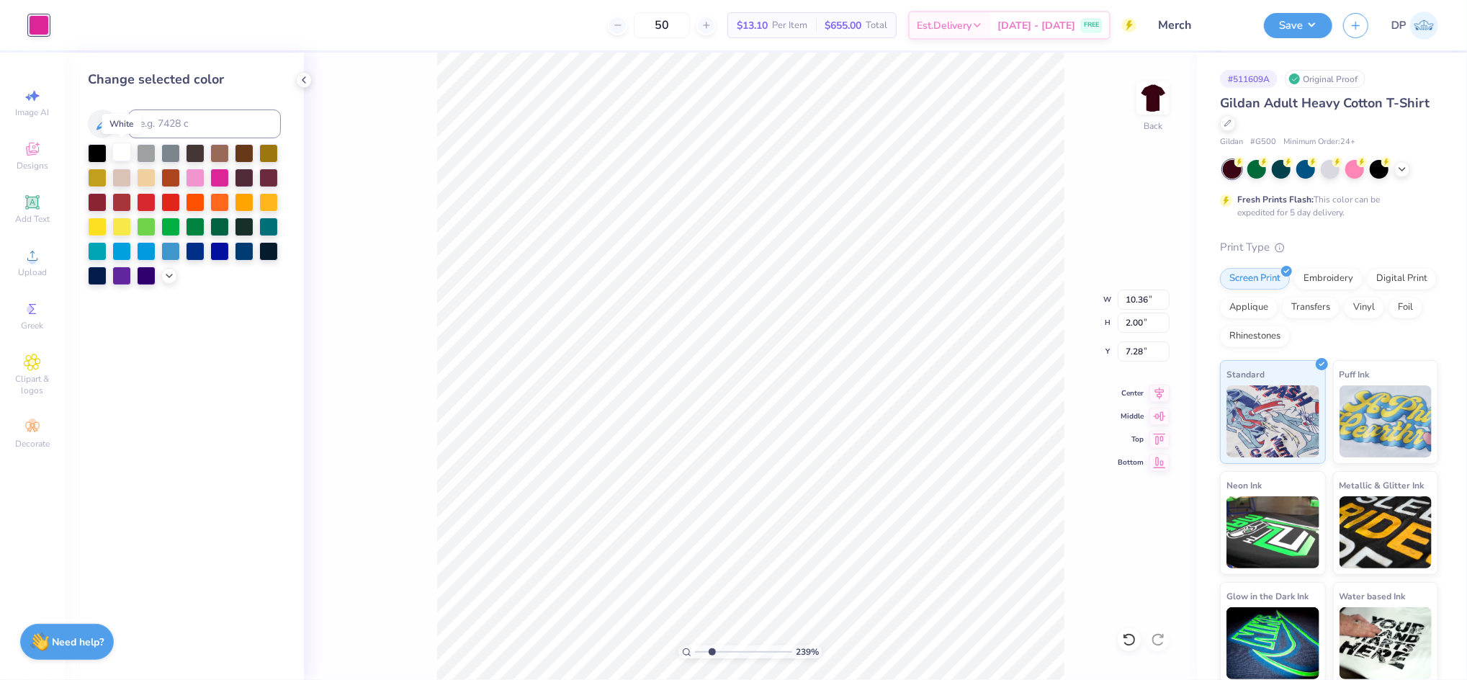
click at [122, 154] on div at bounding box center [121, 152] width 19 height 19
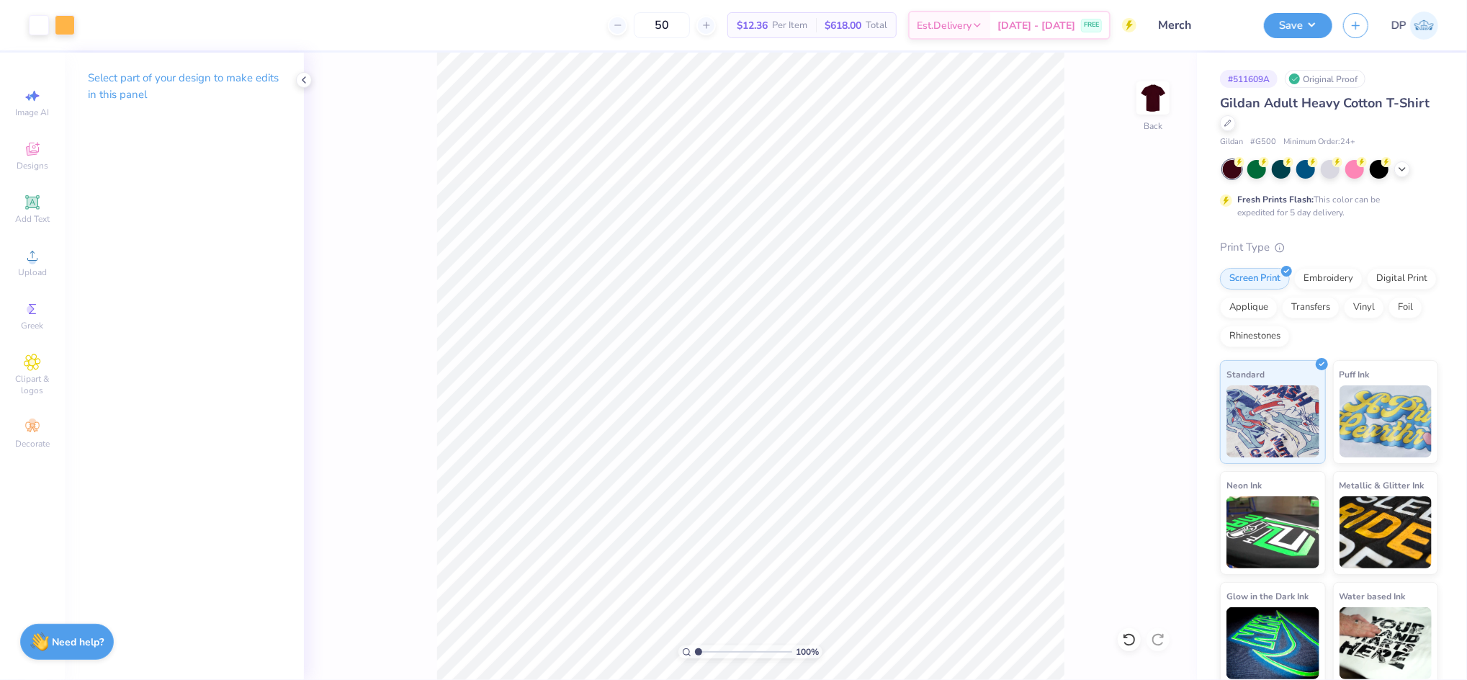
drag, startPoint x: 711, startPoint y: 648, endPoint x: 689, endPoint y: 648, distance: 22.3
type input "1"
click at [695, 648] on input "range" at bounding box center [743, 651] width 97 height 13
click at [795, 484] on li "Group" at bounding box center [813, 487] width 113 height 28
click at [1137, 351] on input "1.98" at bounding box center [1144, 351] width 52 height 20
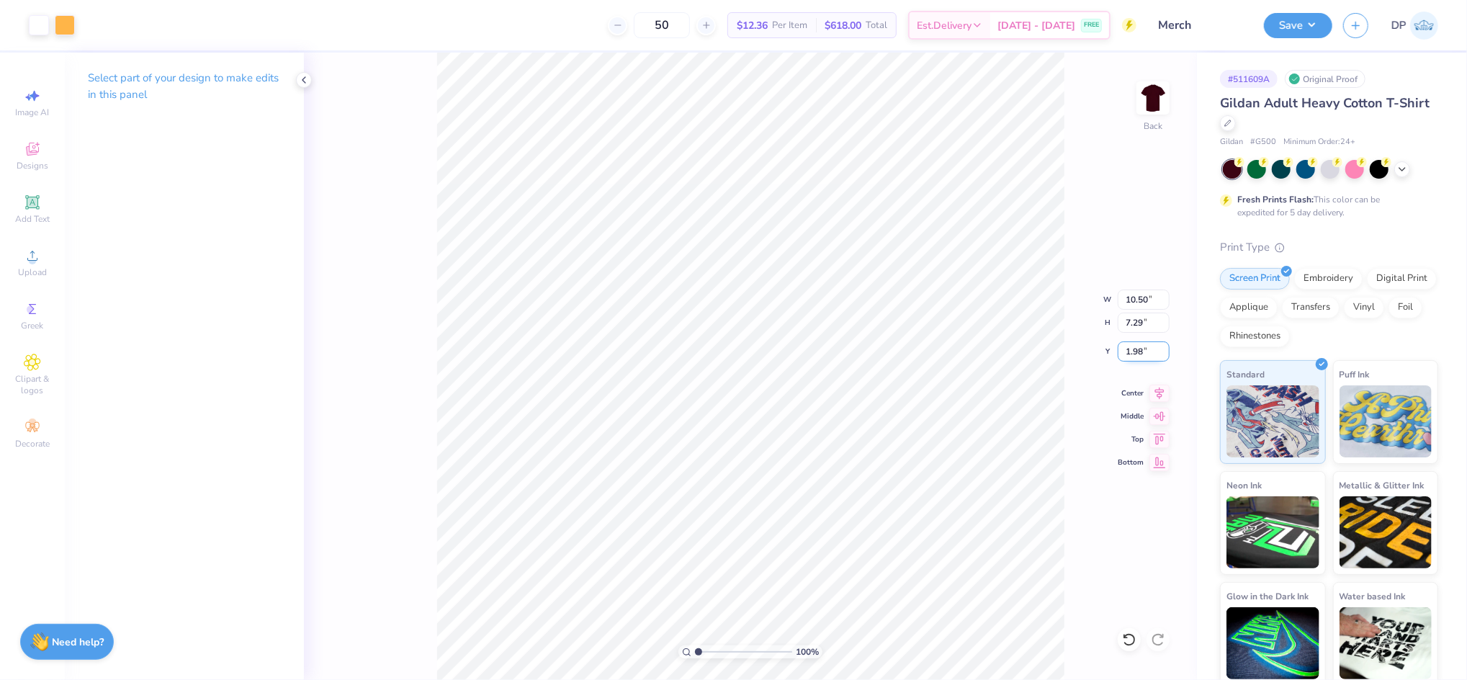
click at [1137, 351] on input "1.98" at bounding box center [1144, 351] width 52 height 20
type input "2.00"
click at [1294, 30] on button "Save" at bounding box center [1298, 23] width 68 height 25
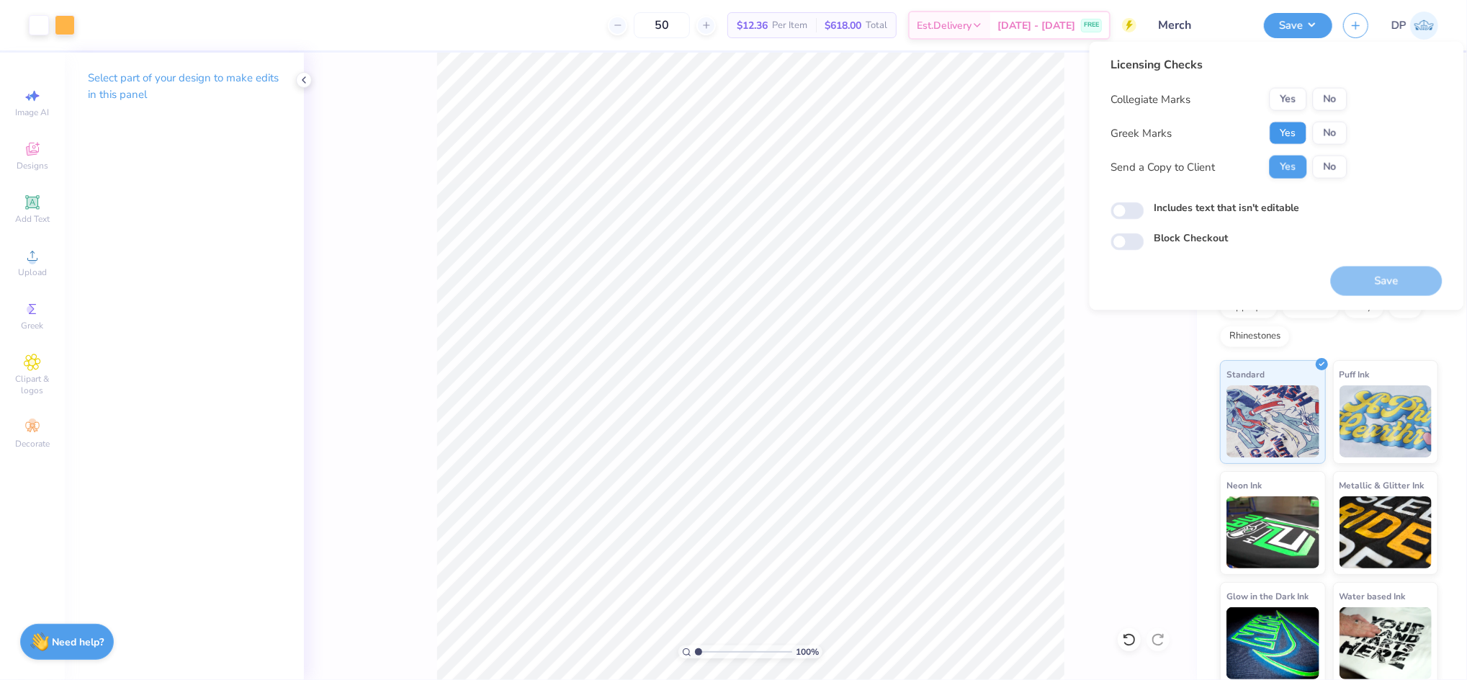
click at [1302, 129] on button "Yes" at bounding box center [1288, 133] width 37 height 23
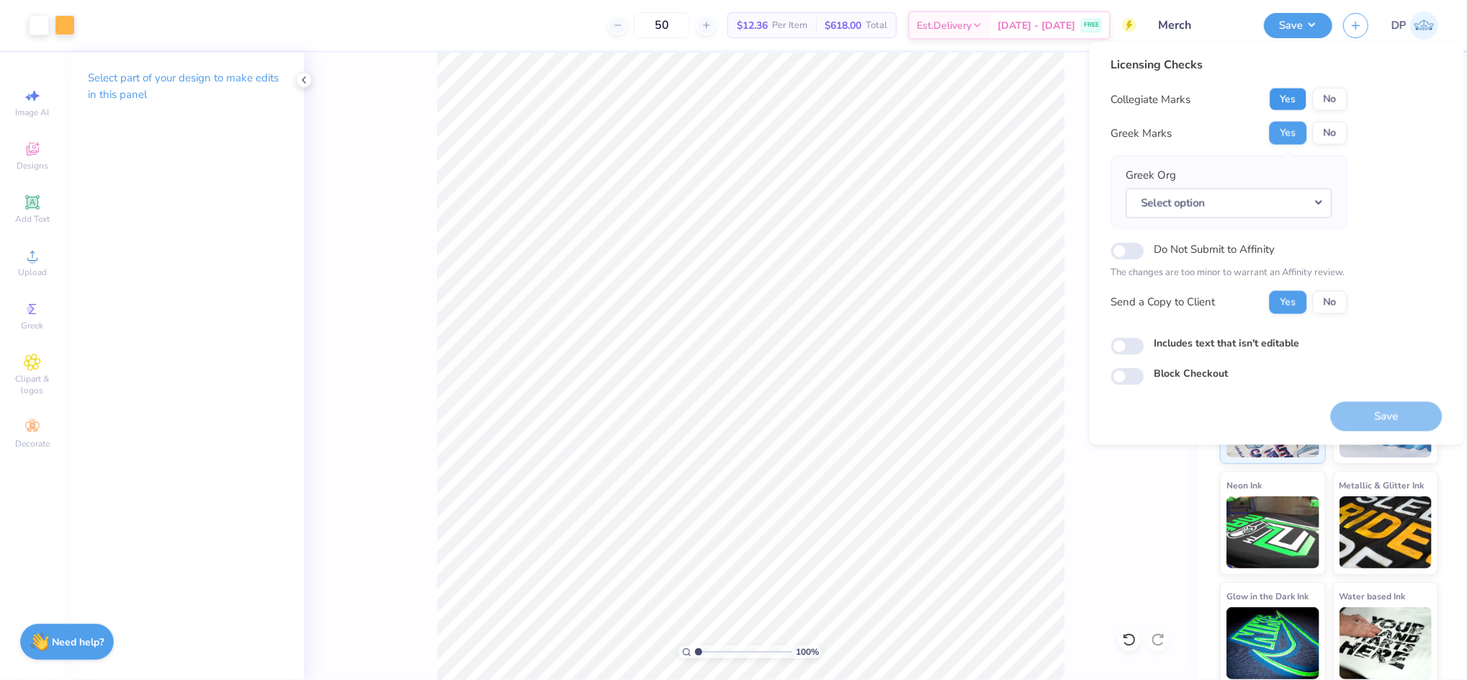
click at [1296, 102] on button "Yes" at bounding box center [1288, 99] width 37 height 23
click at [1319, 132] on button "No" at bounding box center [1330, 133] width 35 height 23
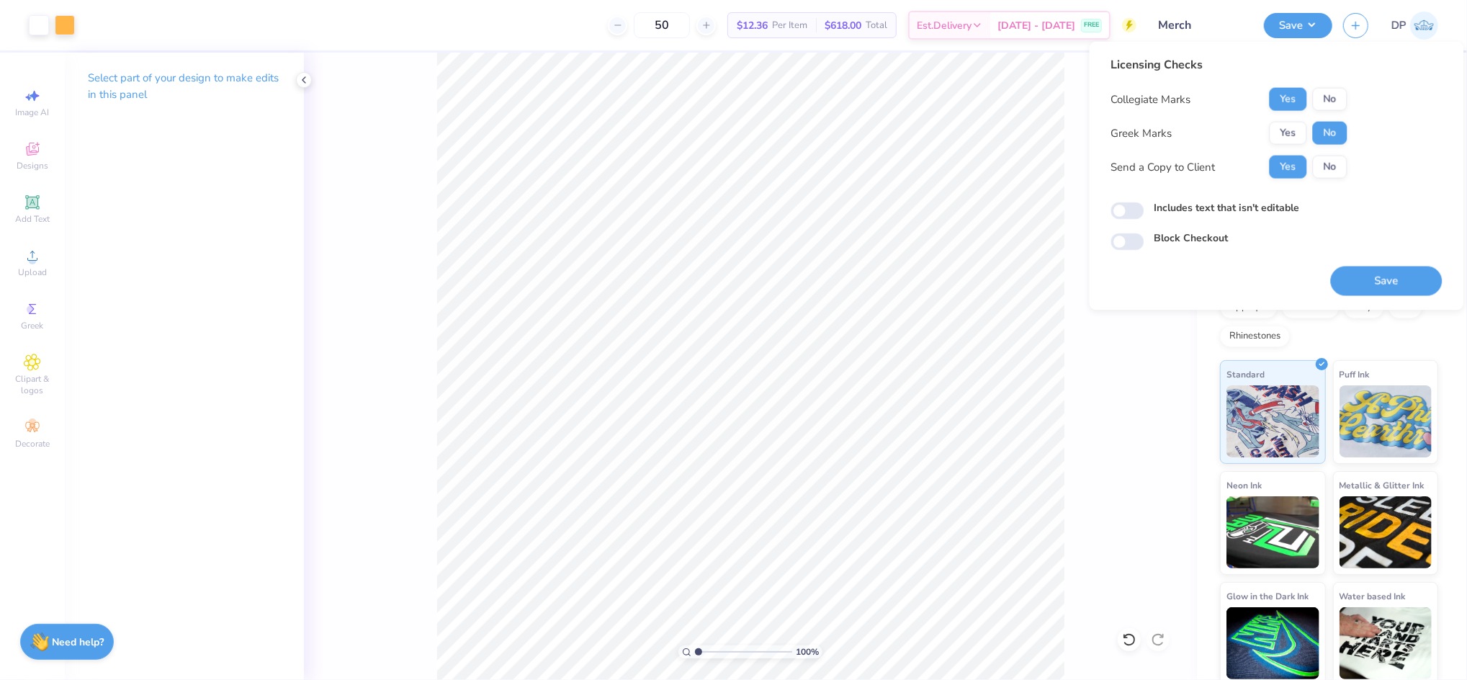
click at [1264, 206] on label "Includes text that isn't editable" at bounding box center [1227, 207] width 145 height 15
click at [1145, 206] on input "Includes text that isn't editable" at bounding box center [1127, 210] width 33 height 17
checkbox input "true"
click at [1379, 275] on button "Save" at bounding box center [1387, 282] width 112 height 30
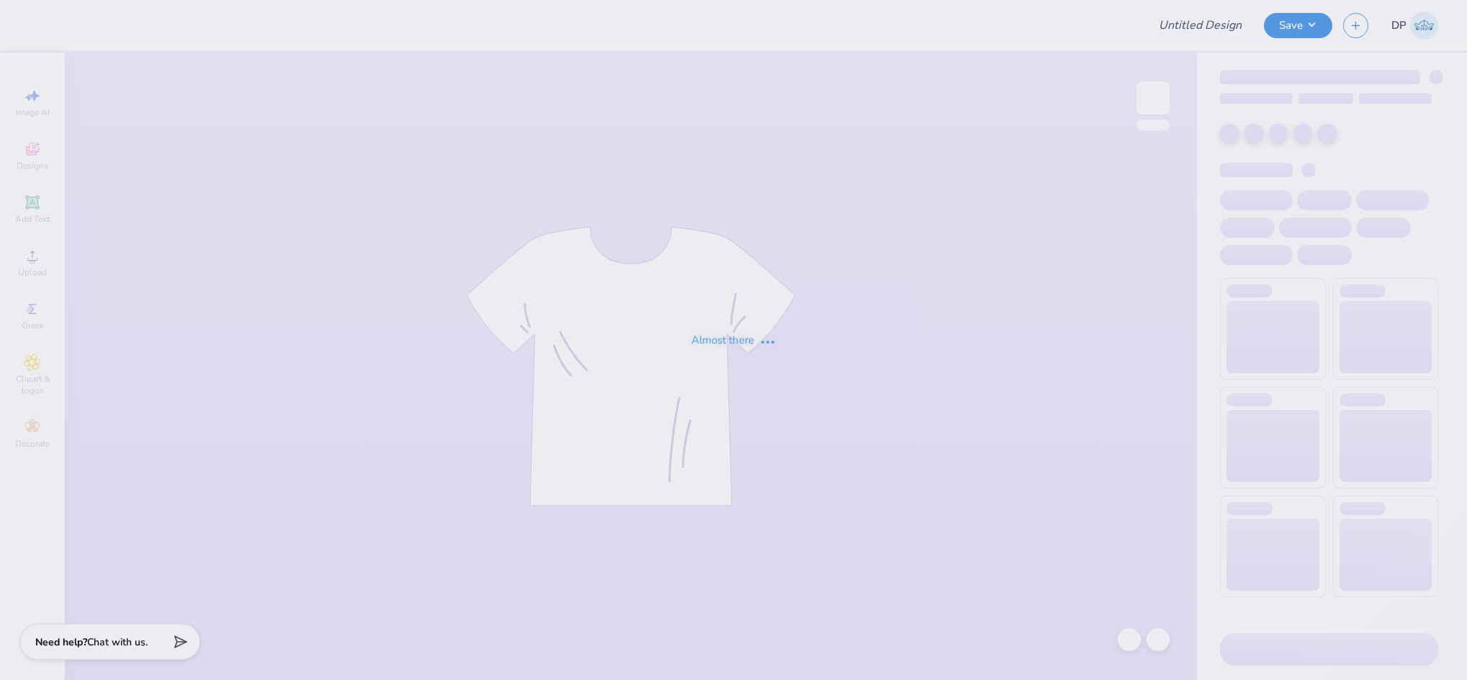
type input "Merch"
